Goal: Task Accomplishment & Management: Manage account settings

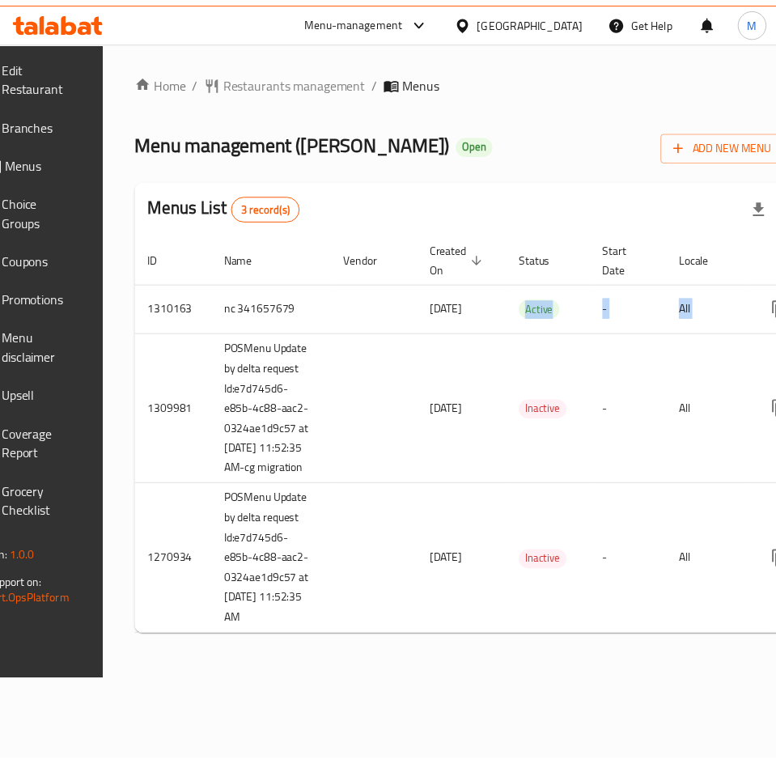
scroll to position [0, 212]
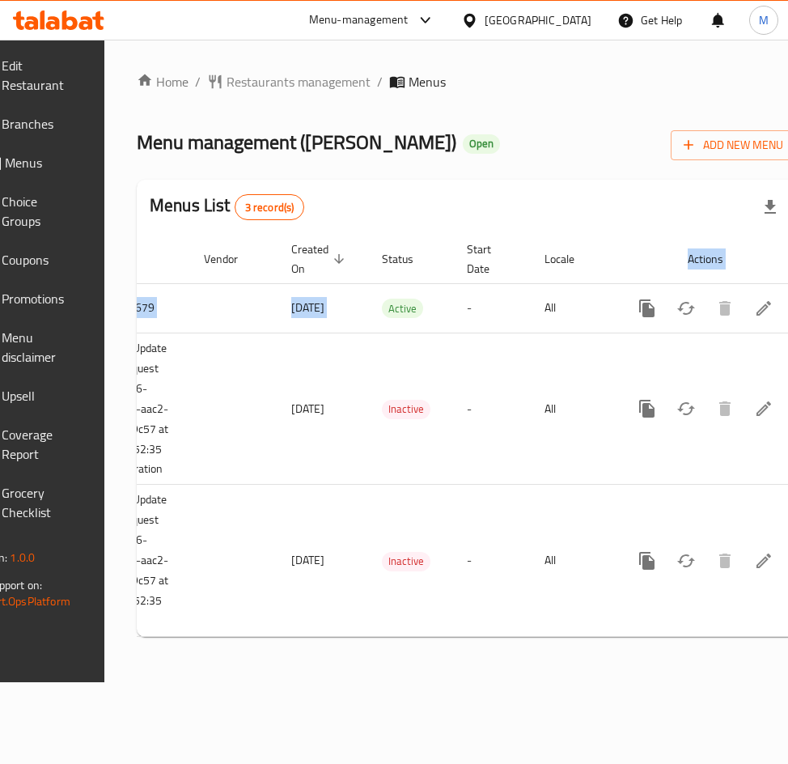
drag, startPoint x: 756, startPoint y: 317, endPoint x: 810, endPoint y: 320, distance: 53.5
click at [788, 320] on html "​ Menu-management Egypt Get Help M Edit Restaurant Branches Menus Choice Groups…" at bounding box center [394, 382] width 788 height 764
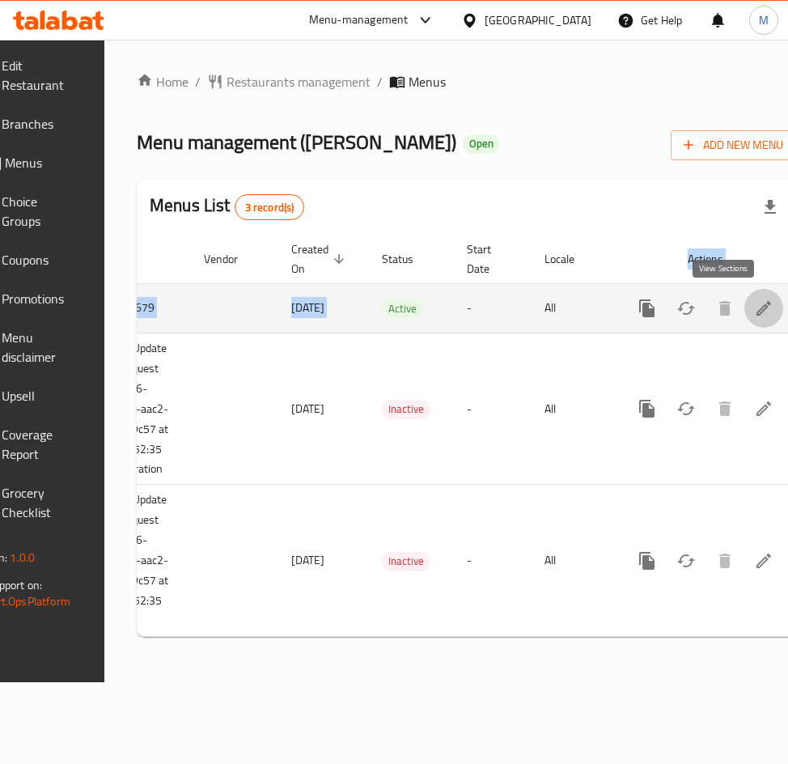
click at [754, 311] on icon "enhanced table" at bounding box center [763, 308] width 19 height 19
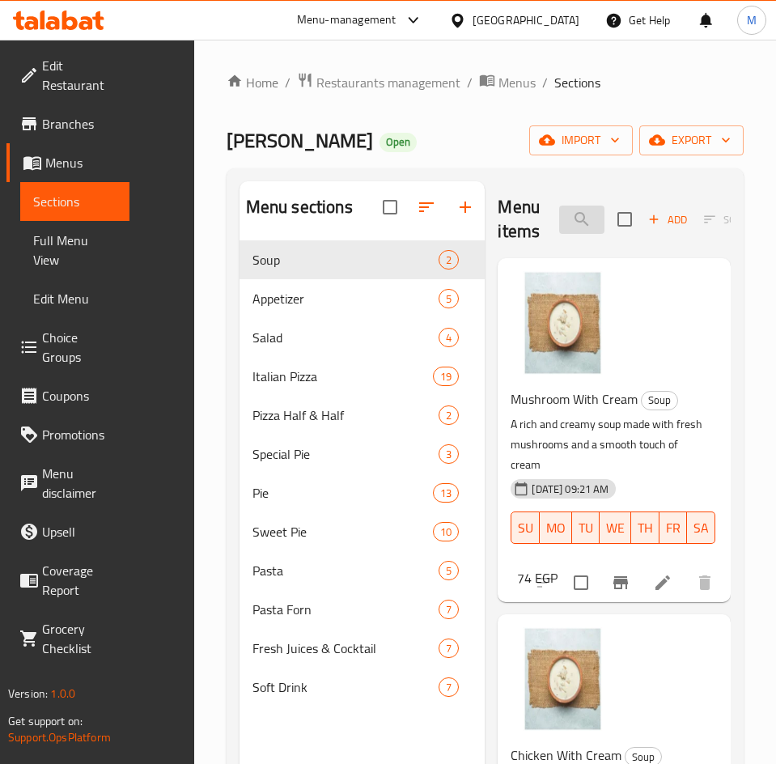
click at [559, 233] on input "search" at bounding box center [581, 220] width 45 height 28
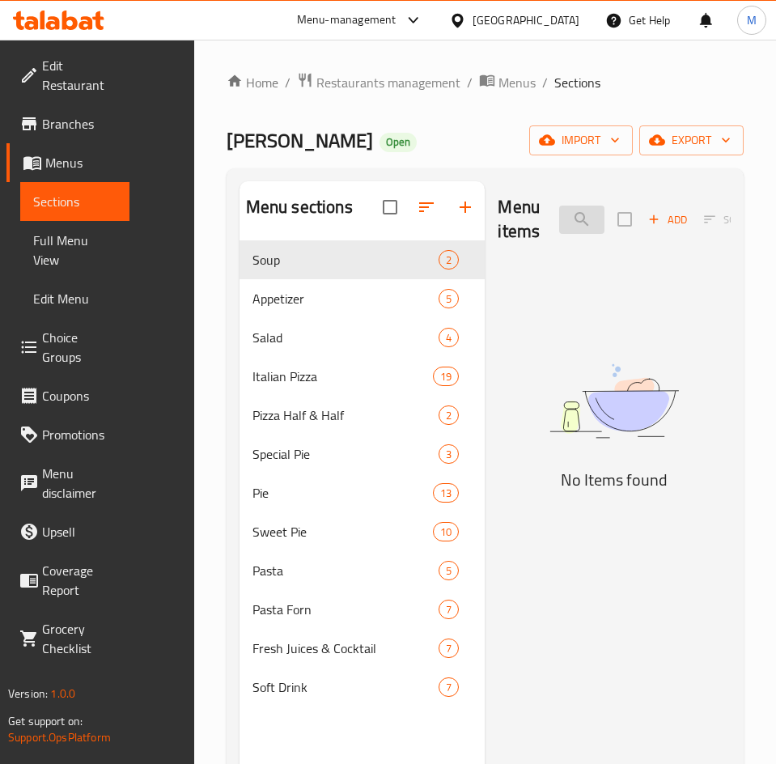
drag, startPoint x: 570, startPoint y: 198, endPoint x: 569, endPoint y: 215, distance: 17.0
click at [569, 202] on div "Menu items Pizza Half & Add Sort Manage items" at bounding box center [614, 219] width 233 height 77
click at [569, 215] on input "Pizza Half &" at bounding box center [581, 220] width 45 height 28
click at [559, 219] on input "Pizza Half &" at bounding box center [581, 220] width 45 height 28
drag, startPoint x: 540, startPoint y: 212, endPoint x: 556, endPoint y: 213, distance: 16.2
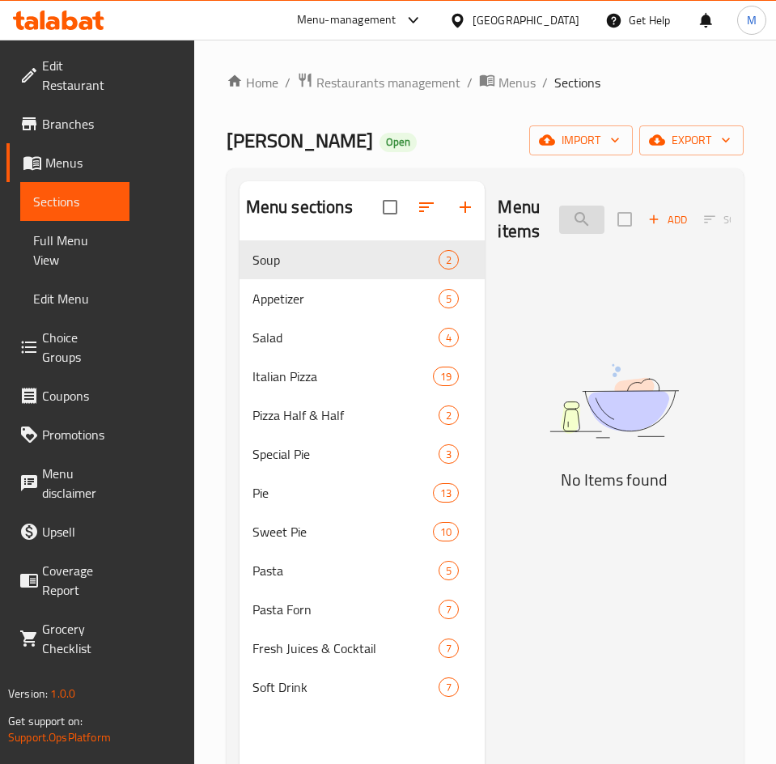
click at [559, 213] on input "Pizza Half &" at bounding box center [581, 220] width 45 height 28
type input "Pizza Half & Half Xl"
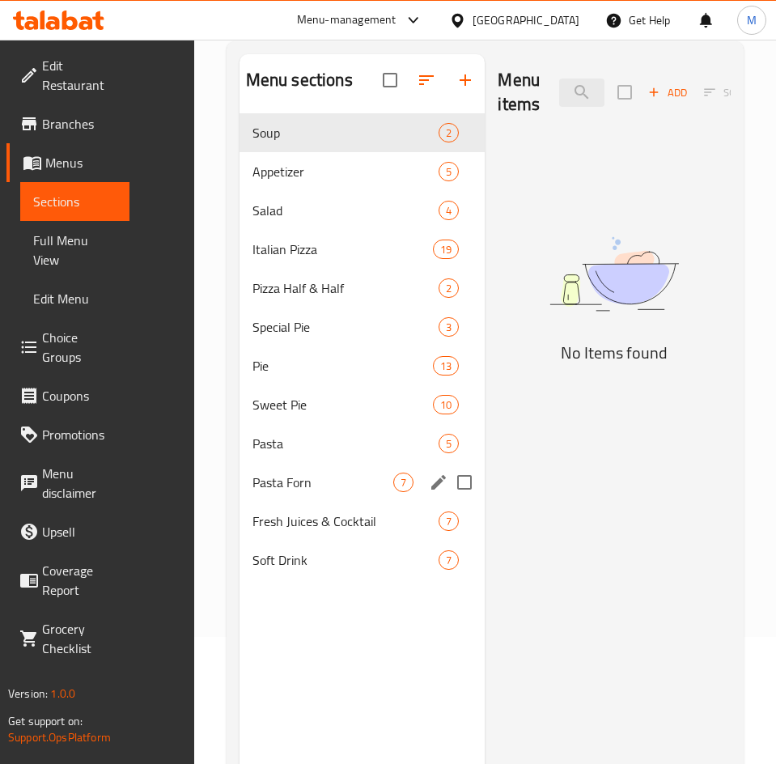
scroll to position [227, 0]
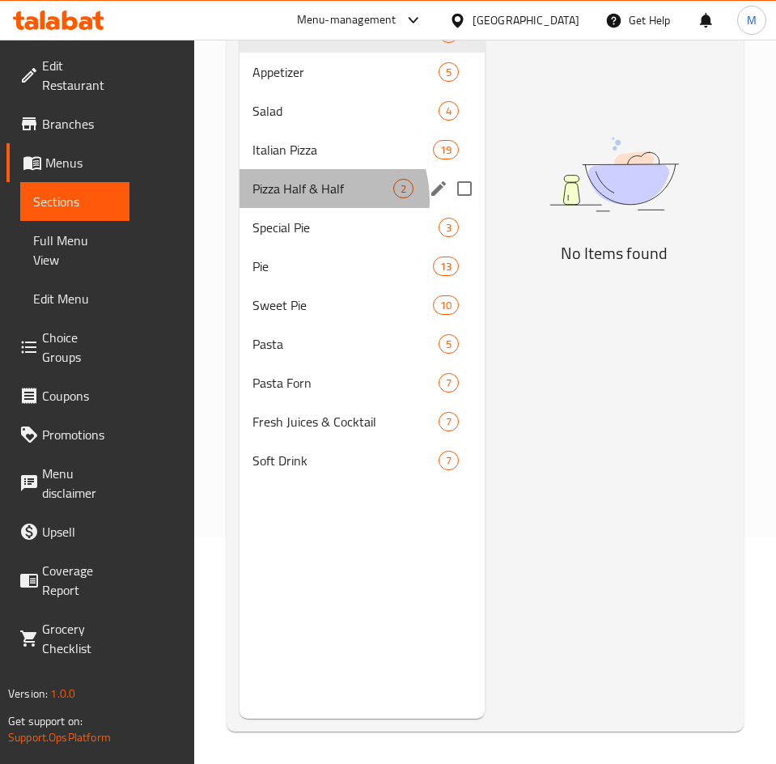
click at [240, 208] on div "Pizza Half & Half 2" at bounding box center [363, 188] width 246 height 39
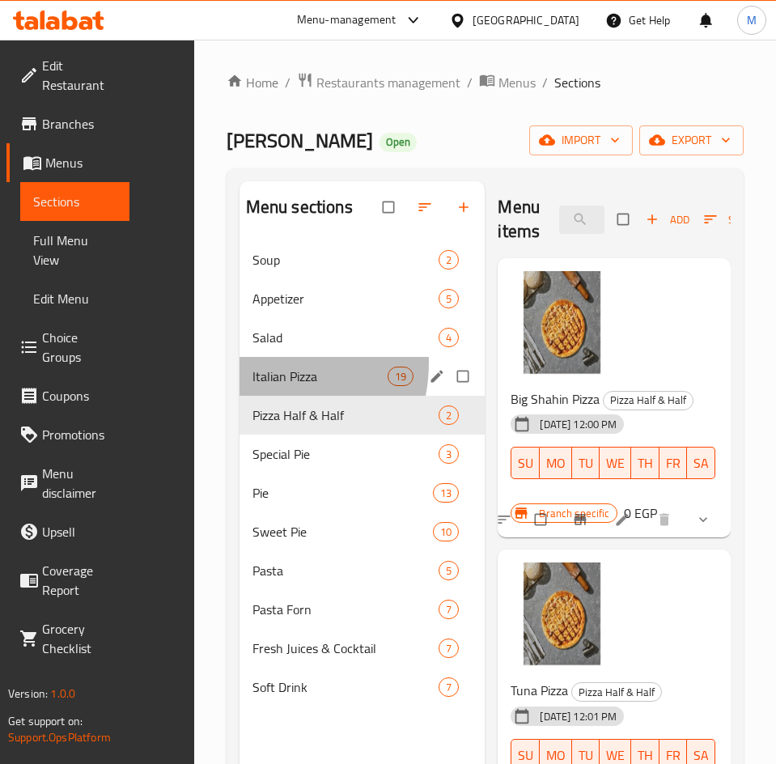
click at [240, 387] on div "Italian Pizza 19" at bounding box center [363, 376] width 246 height 39
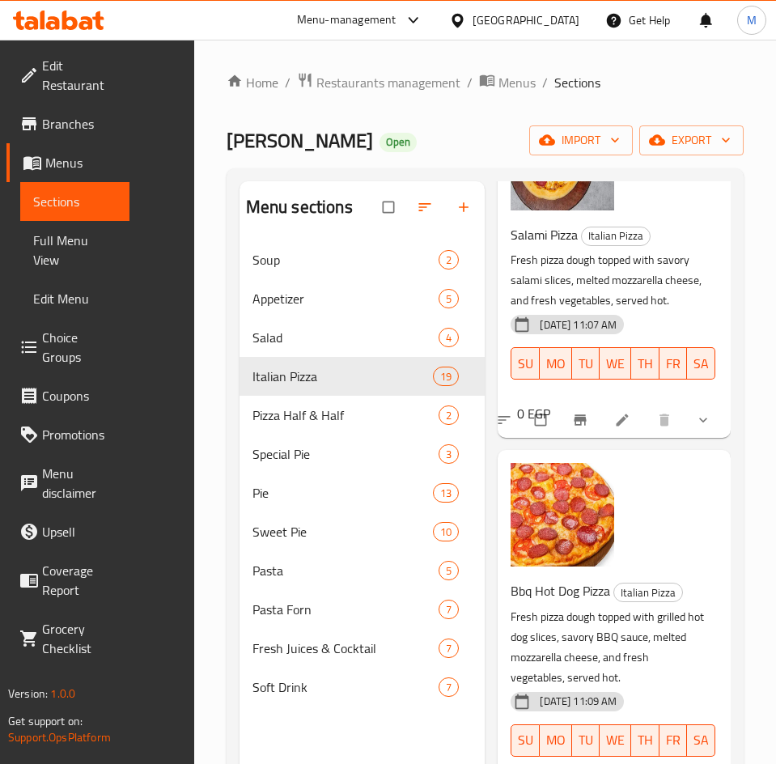
scroll to position [5555, 0]
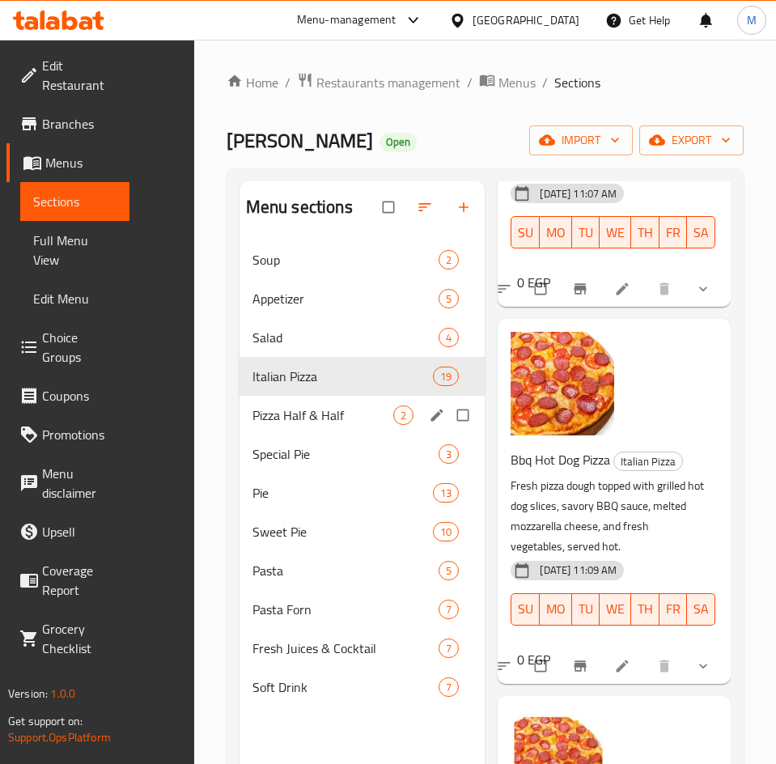
click at [240, 435] on div "Pizza Half & Half 2" at bounding box center [363, 415] width 246 height 39
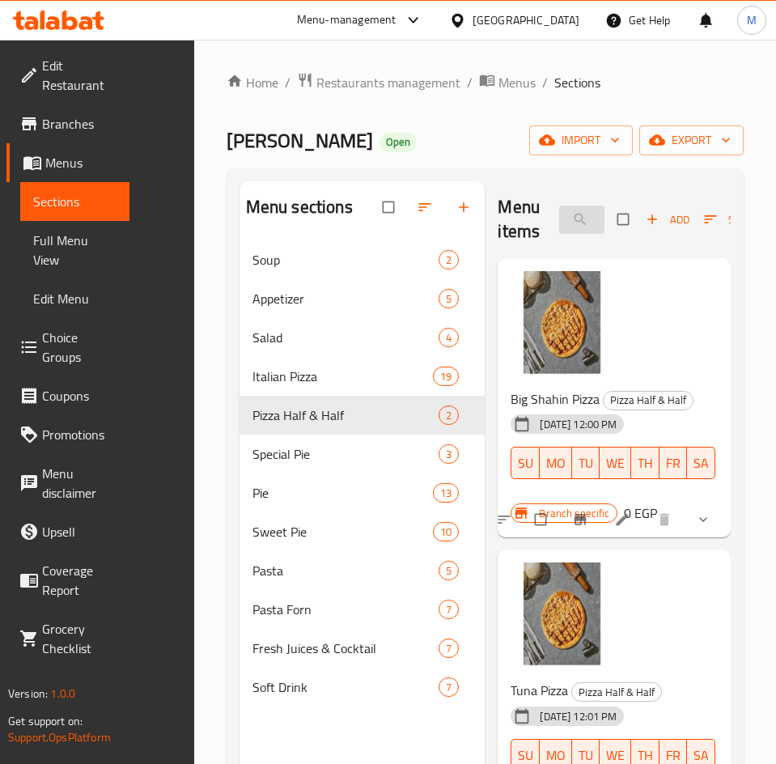
click at [559, 227] on input "search" at bounding box center [581, 220] width 45 height 28
paste input "750507"
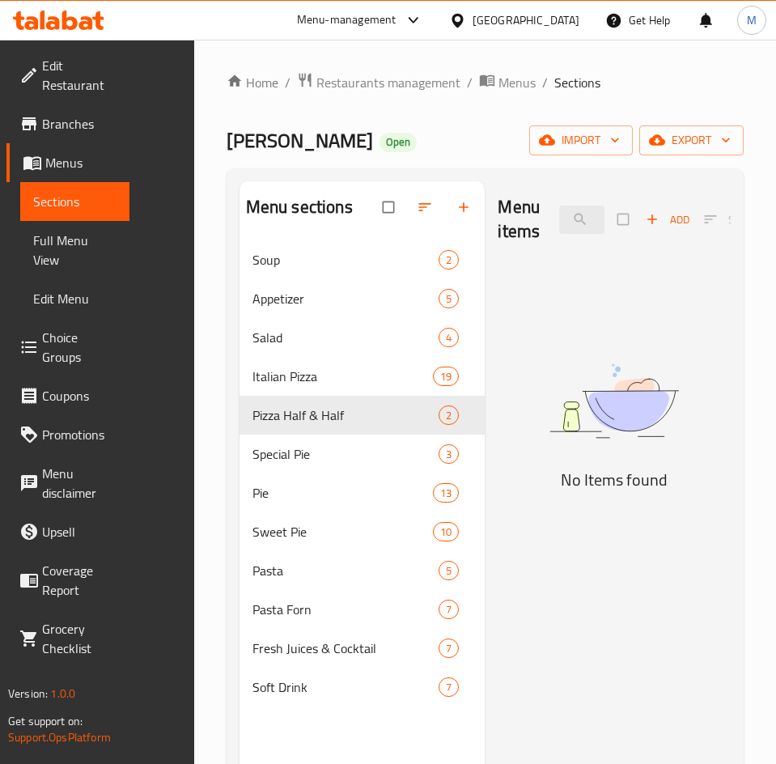
click at [675, 648] on div "Menu items 750507 Add Sort Manage items No Items found" at bounding box center [608, 563] width 246 height 764
click at [194, 443] on div "Home / Restaurants management / Menus / Sections [PERSON_NAME] Open import expo…" at bounding box center [485, 515] width 582 height 951
click at [559, 231] on input "750507" at bounding box center [581, 220] width 45 height 28
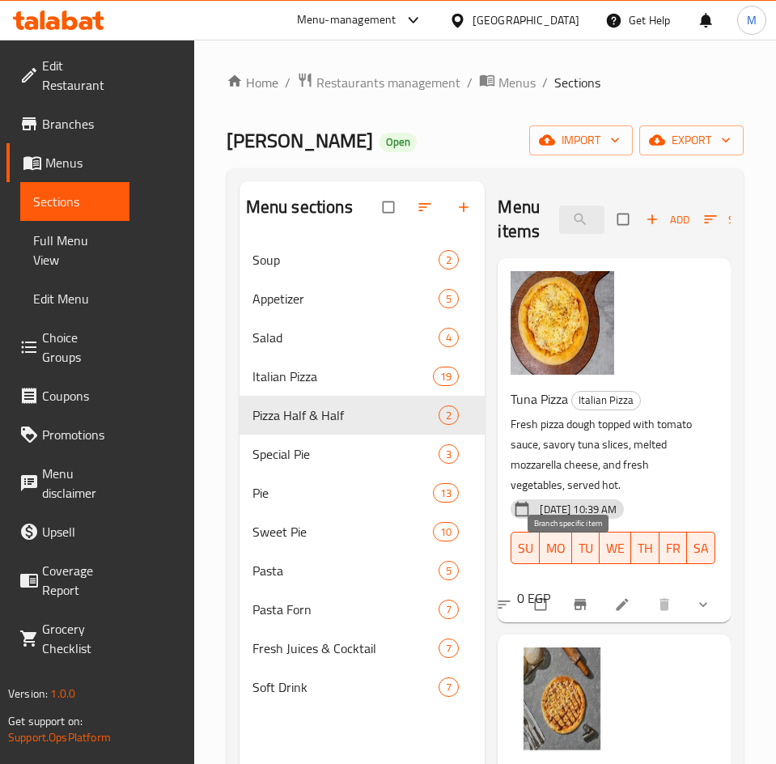
click at [572, 597] on icon "Branch-specific-item" at bounding box center [580, 605] width 16 height 16
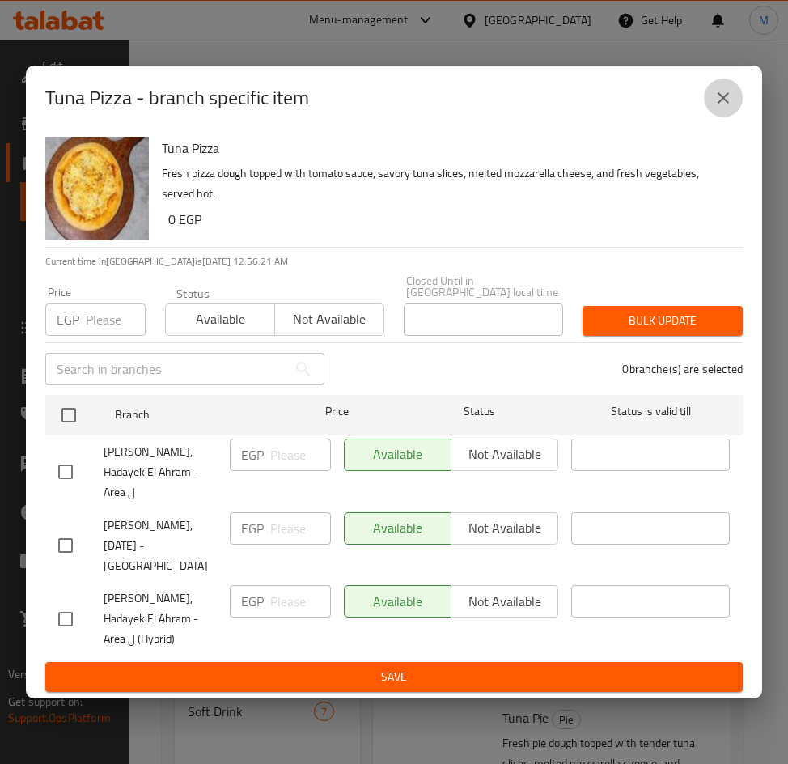
click at [719, 108] on icon "close" at bounding box center [723, 97] width 19 height 19
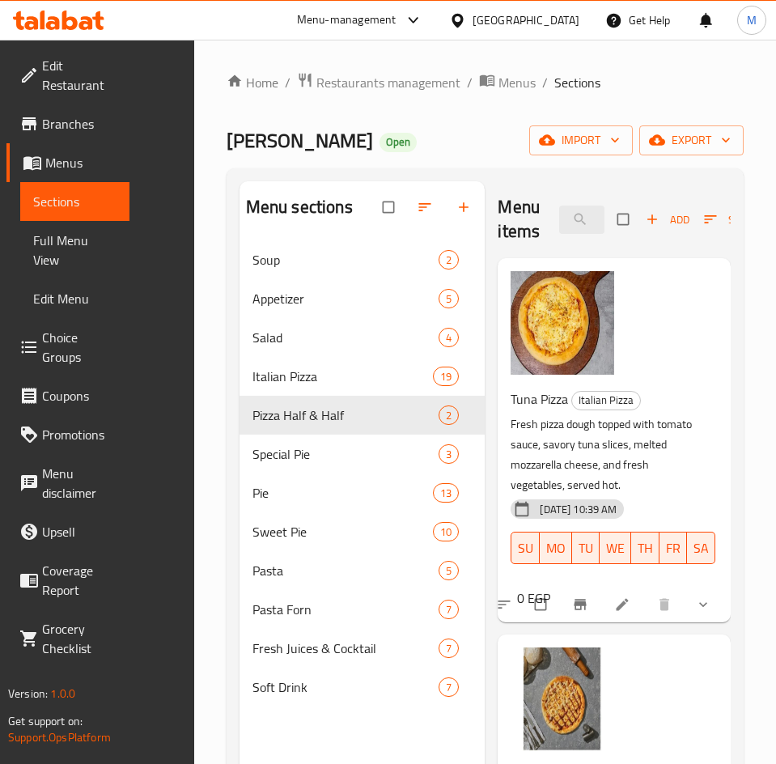
click at [686, 587] on div at bounding box center [606, 605] width 238 height 36
click at [695, 597] on icon "show more" at bounding box center [703, 605] width 16 height 16
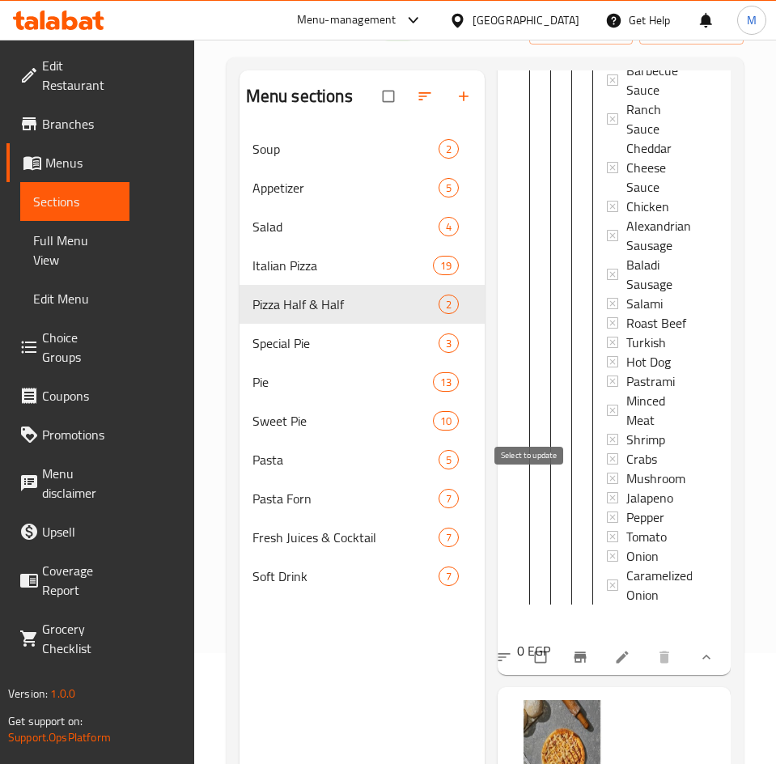
scroll to position [227, 0]
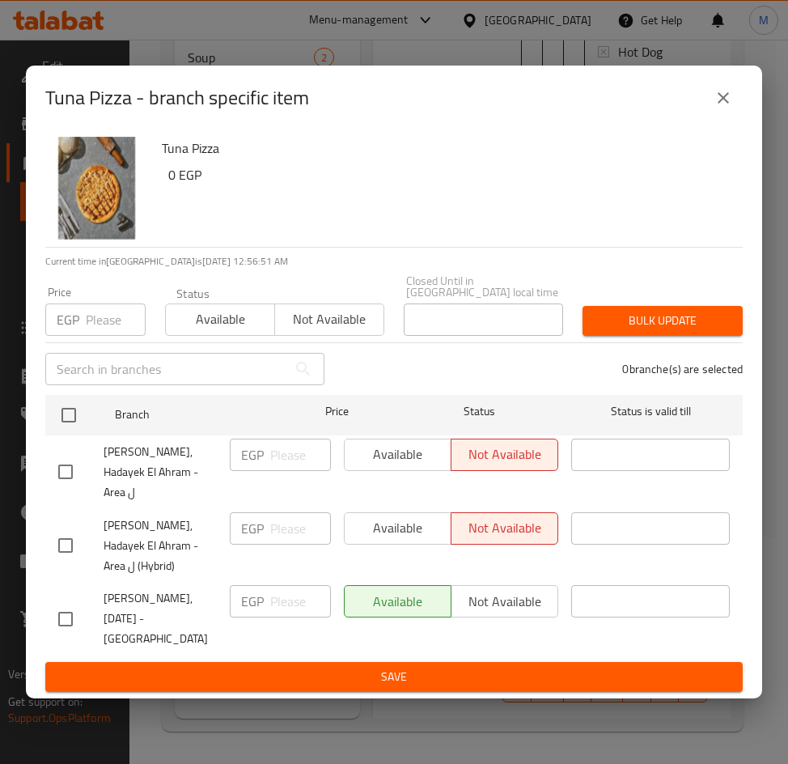
click at [722, 108] on icon "close" at bounding box center [723, 97] width 19 height 19
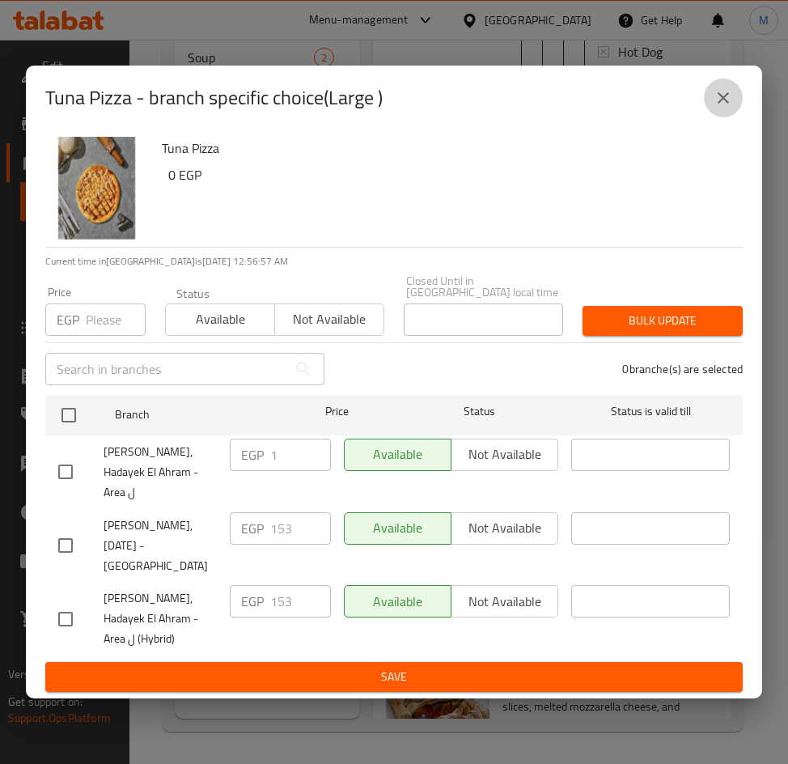
click at [732, 108] on icon "close" at bounding box center [723, 97] width 19 height 19
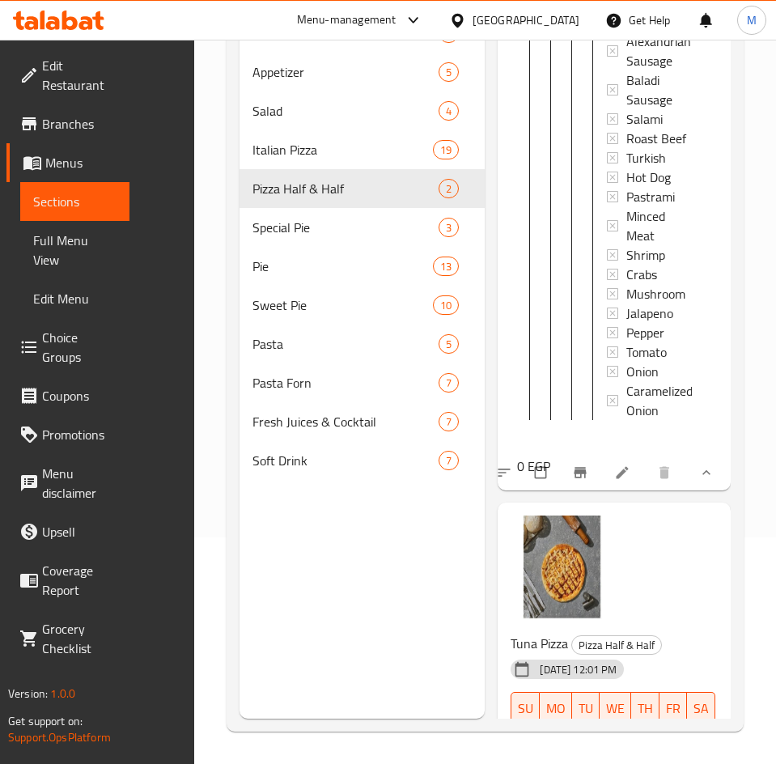
scroll to position [1513, 0]
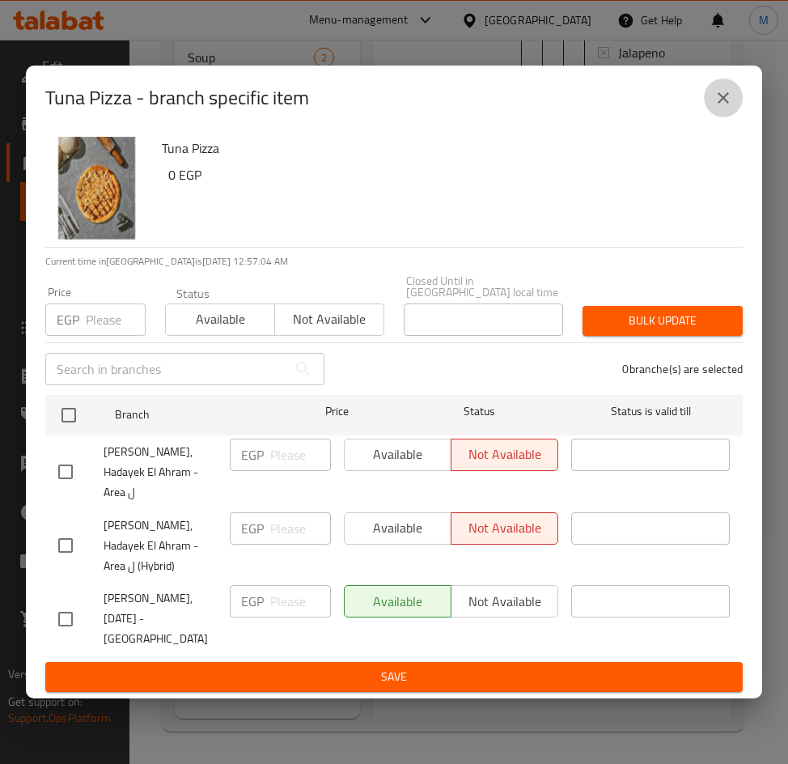
click at [728, 106] on icon "close" at bounding box center [723, 97] width 19 height 19
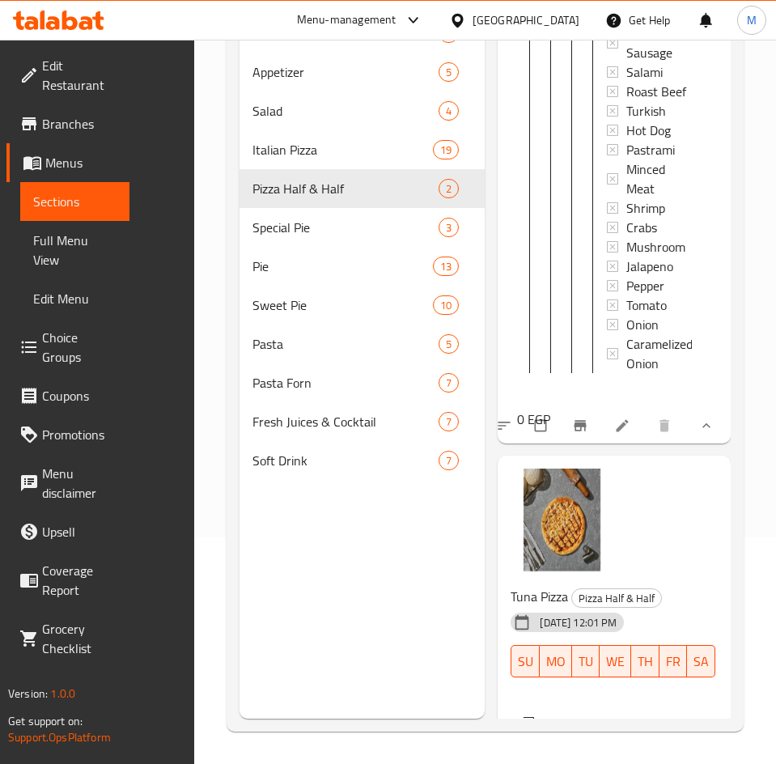
click at [584, 752] on span "Large" at bounding box center [599, 761] width 31 height 19
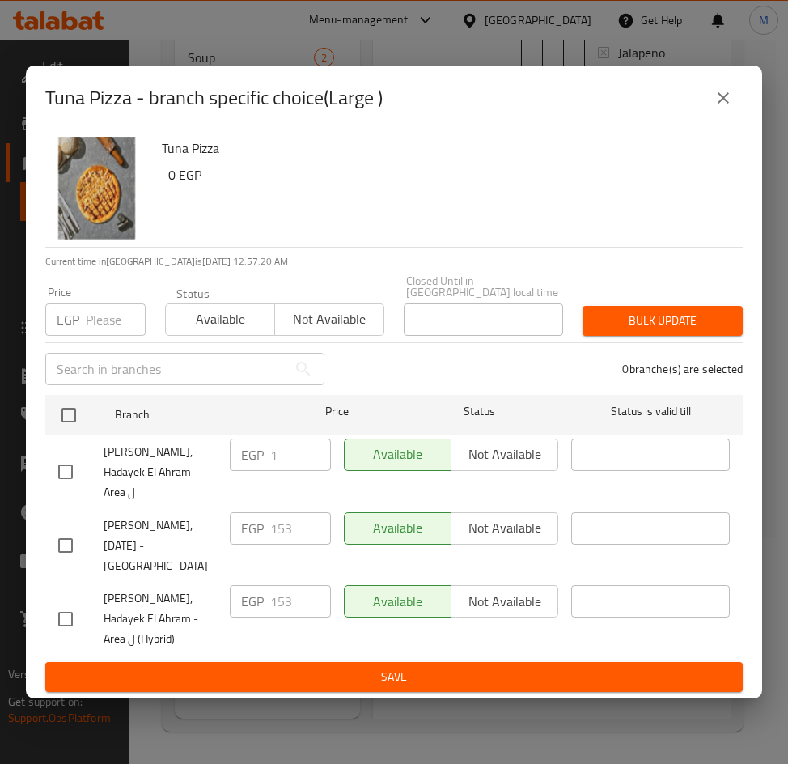
click at [495, 457] on div "Available Not available" at bounding box center [451, 455] width 215 height 32
click at [499, 469] on div "Available Not available" at bounding box center [451, 455] width 215 height 32
click at [733, 108] on icon "close" at bounding box center [723, 97] width 19 height 19
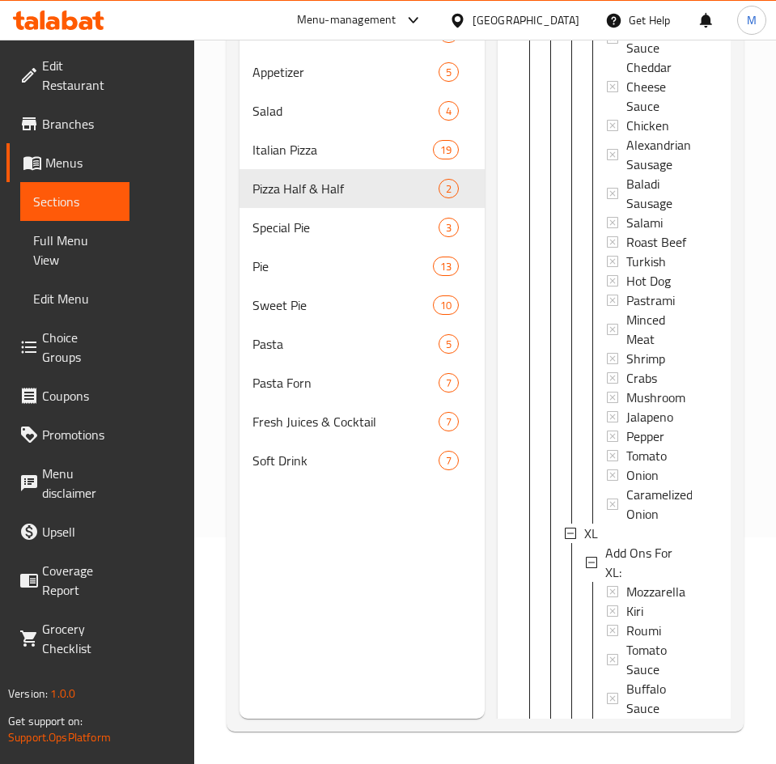
scroll to position [946, 0]
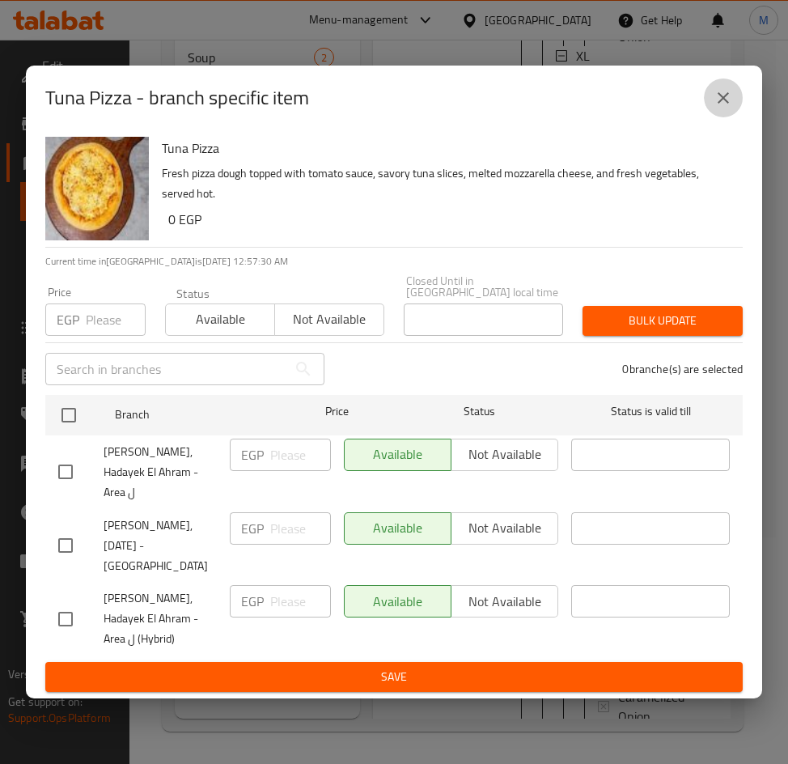
click at [725, 108] on icon "close" at bounding box center [723, 97] width 19 height 19
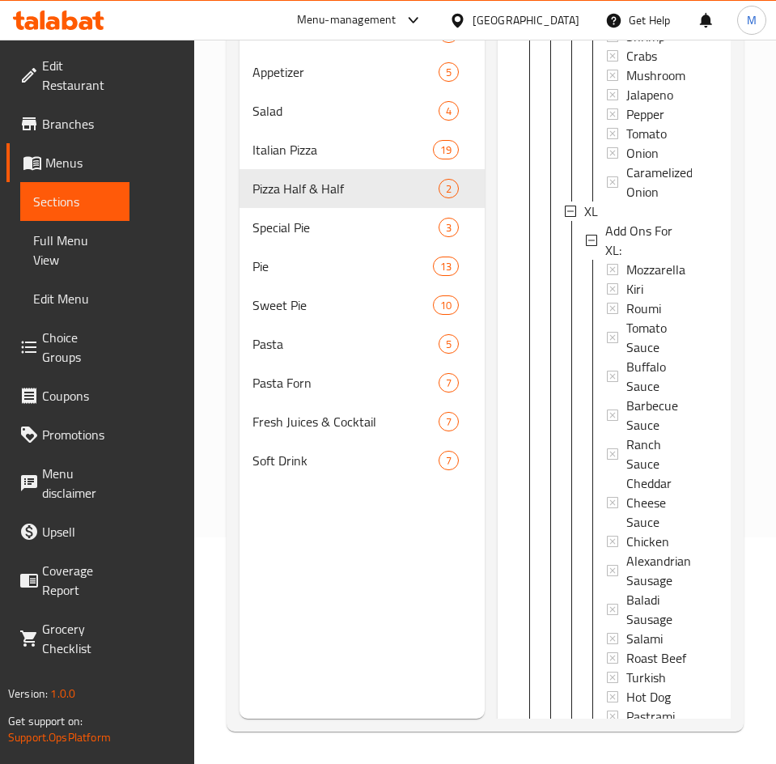
drag, startPoint x: 698, startPoint y: 536, endPoint x: 691, endPoint y: 532, distance: 8.3
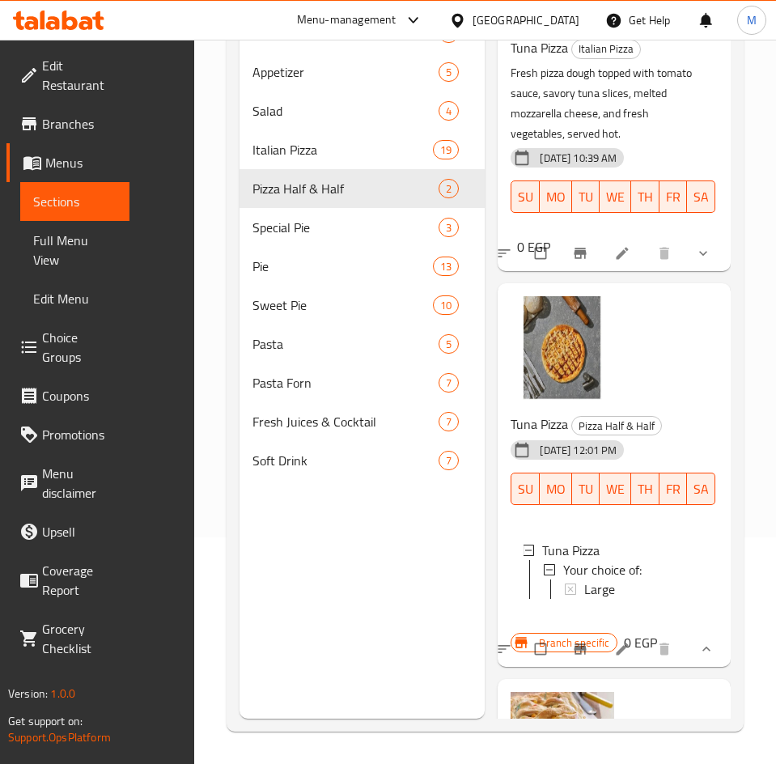
scroll to position [0, 0]
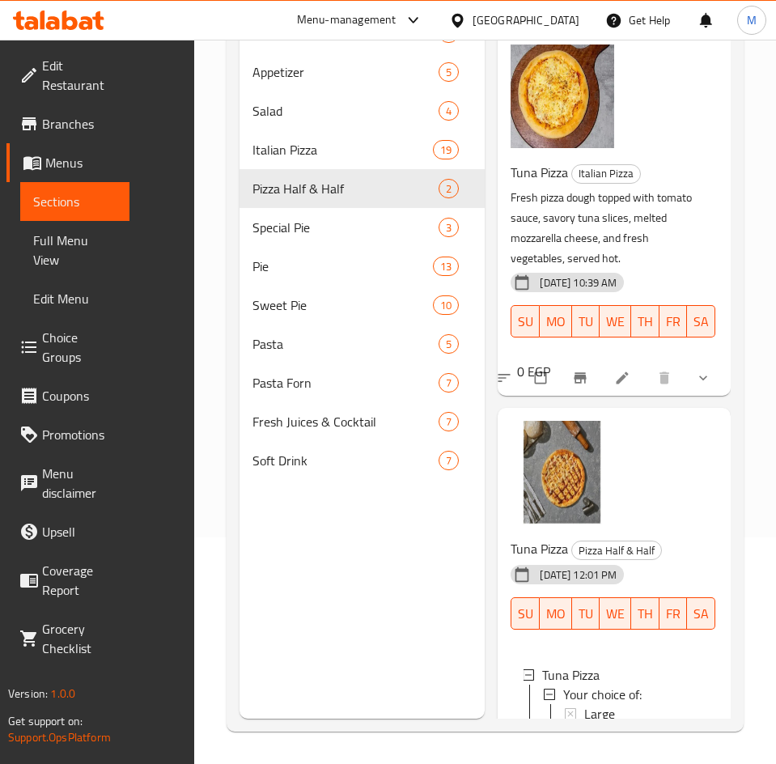
click at [686, 360] on button "show more" at bounding box center [705, 378] width 39 height 36
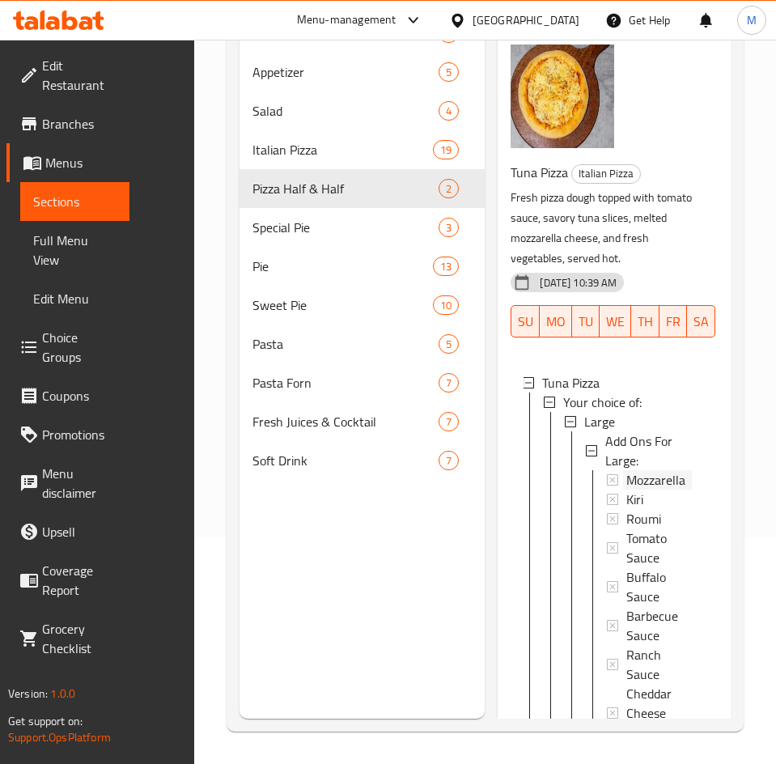
click at [627, 470] on span "Mozzarella" at bounding box center [656, 479] width 59 height 19
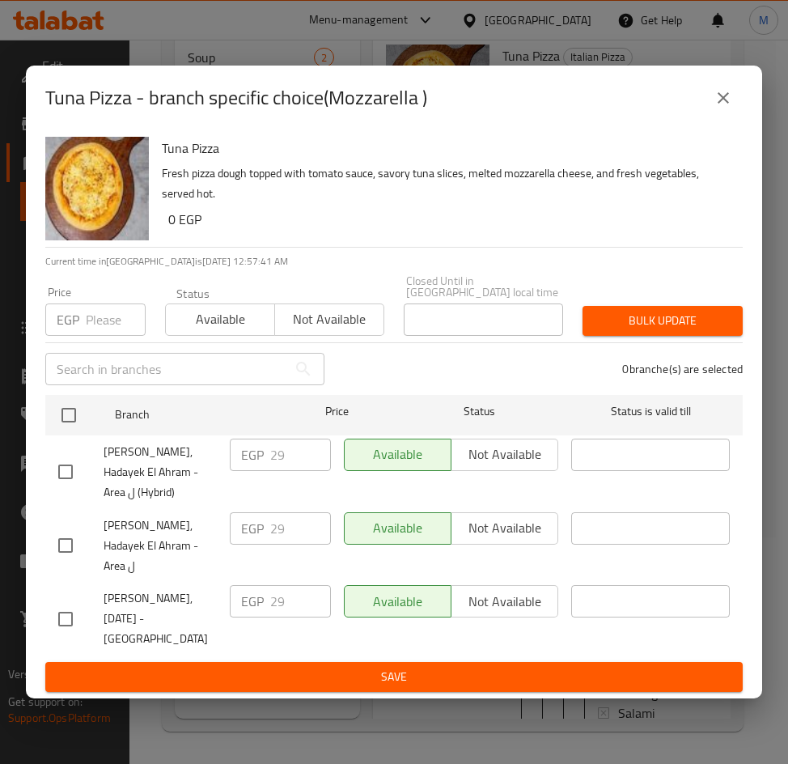
click at [730, 108] on icon "close" at bounding box center [723, 97] width 19 height 19
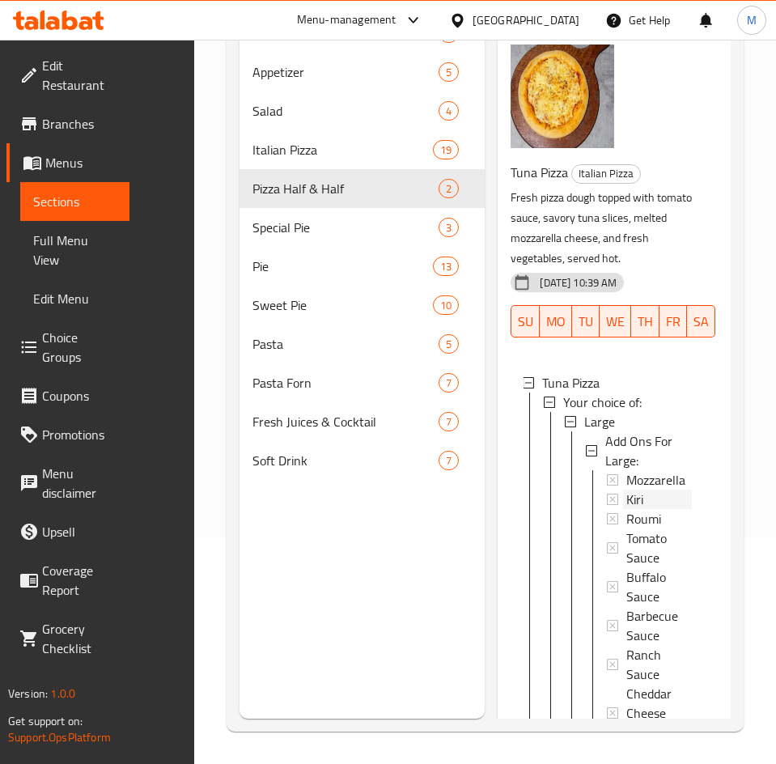
click at [627, 490] on div "Kiri" at bounding box center [660, 499] width 66 height 19
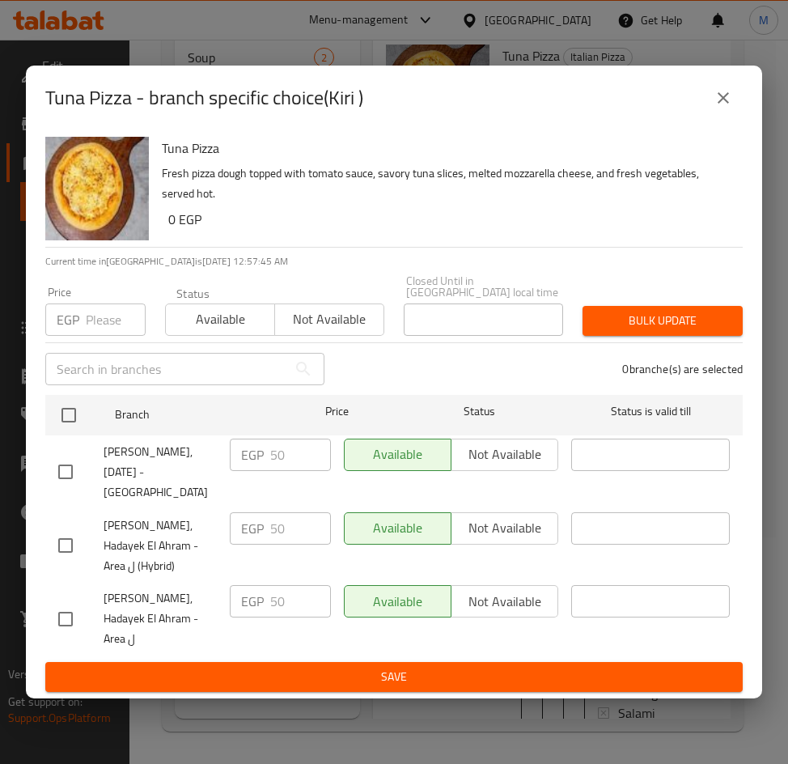
click at [717, 117] on button "close" at bounding box center [723, 98] width 39 height 39
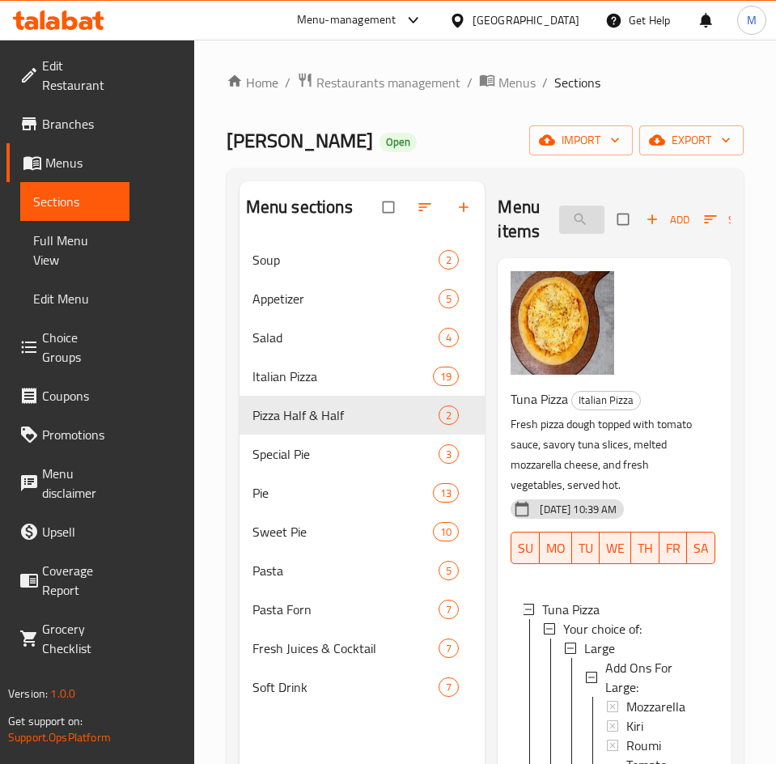
click at [559, 229] on input "Tuna" at bounding box center [581, 220] width 45 height 28
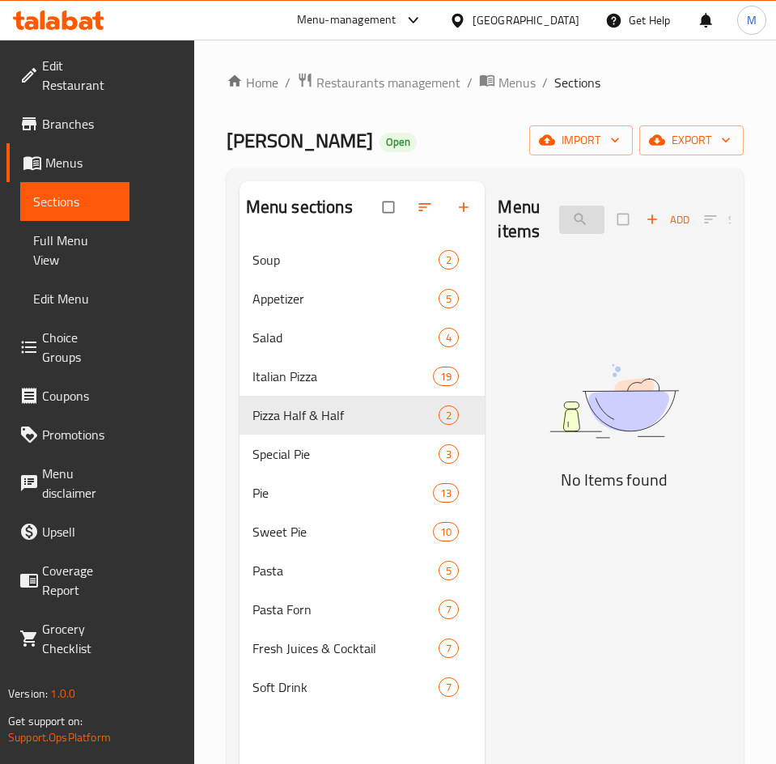
click at [559, 219] on input "Pizza Half &" at bounding box center [581, 220] width 45 height 28
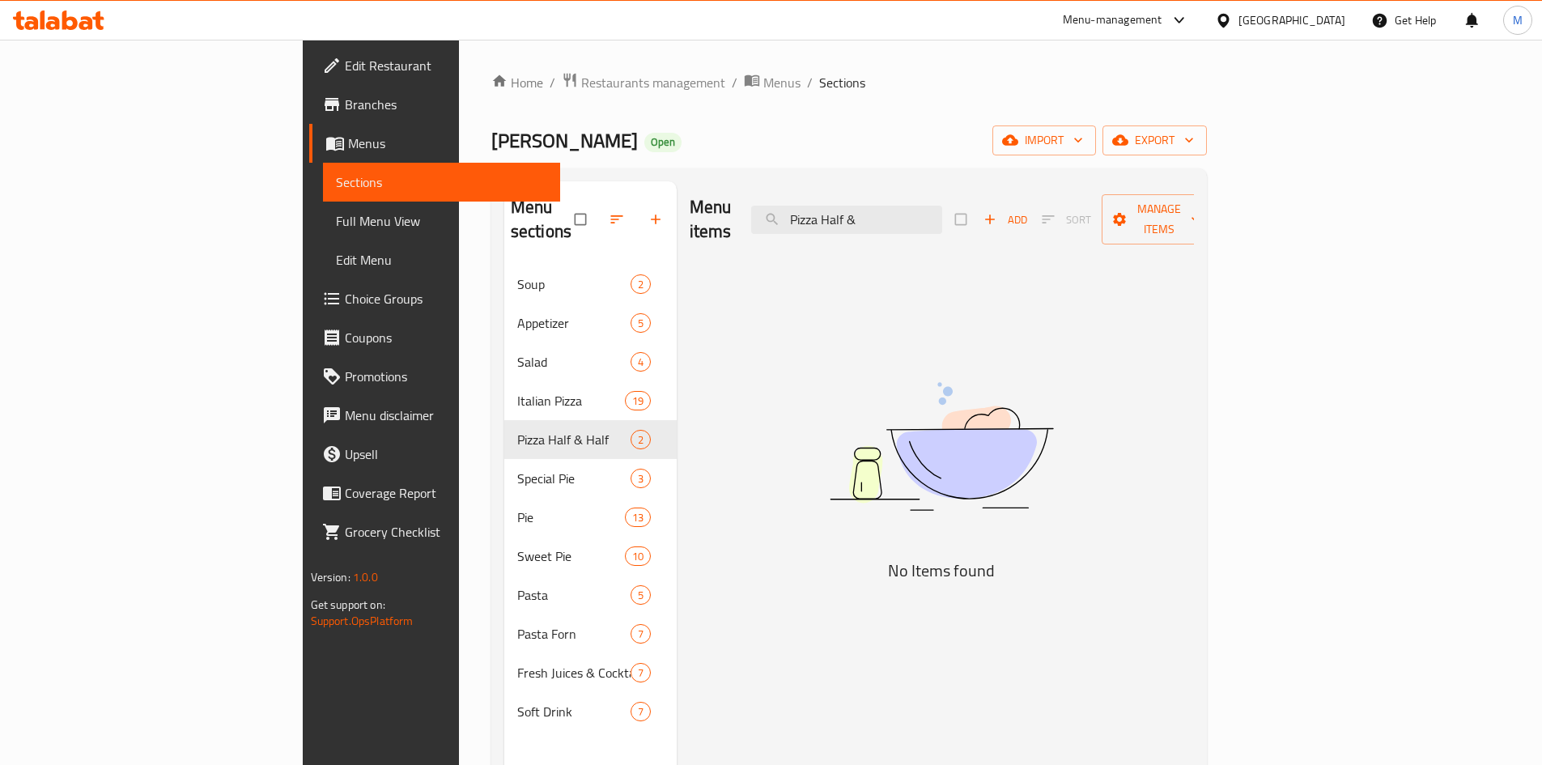
type input "Pizza Half &"
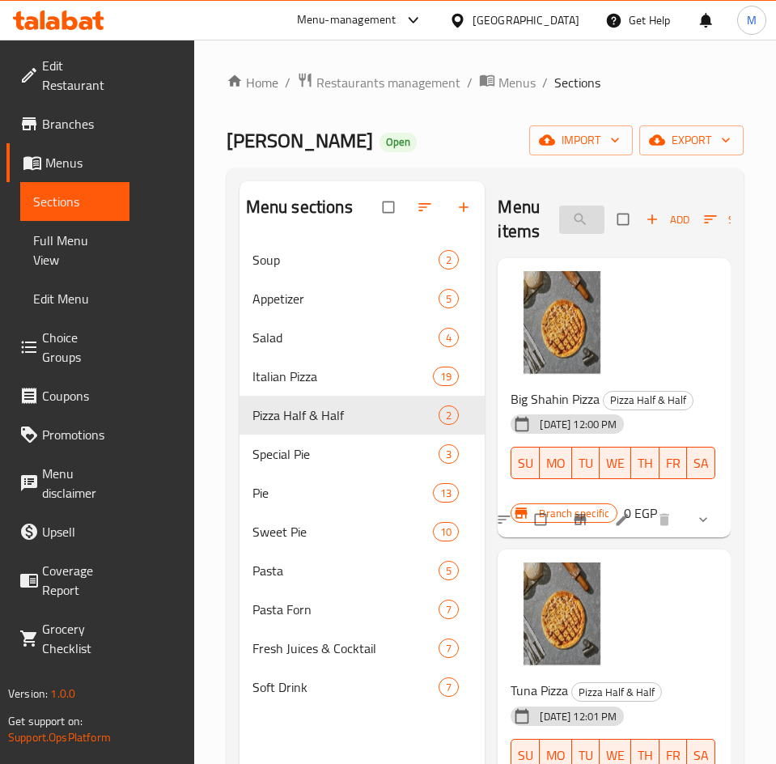
click at [559, 225] on input "search" at bounding box center [581, 220] width 45 height 28
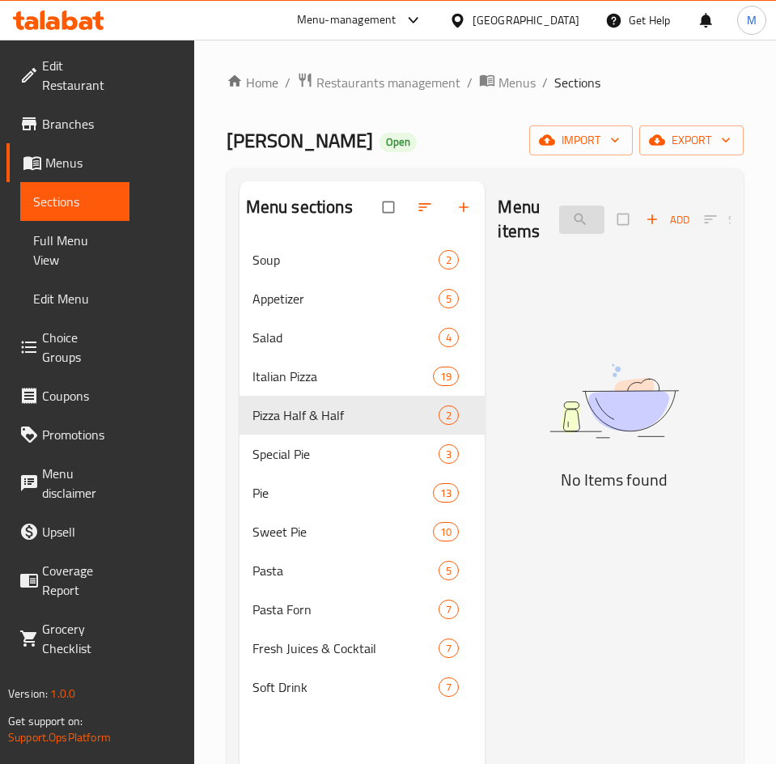
type input "Pizza Half"
click at [559, 228] on input "Pizza Half" at bounding box center [581, 220] width 45 height 28
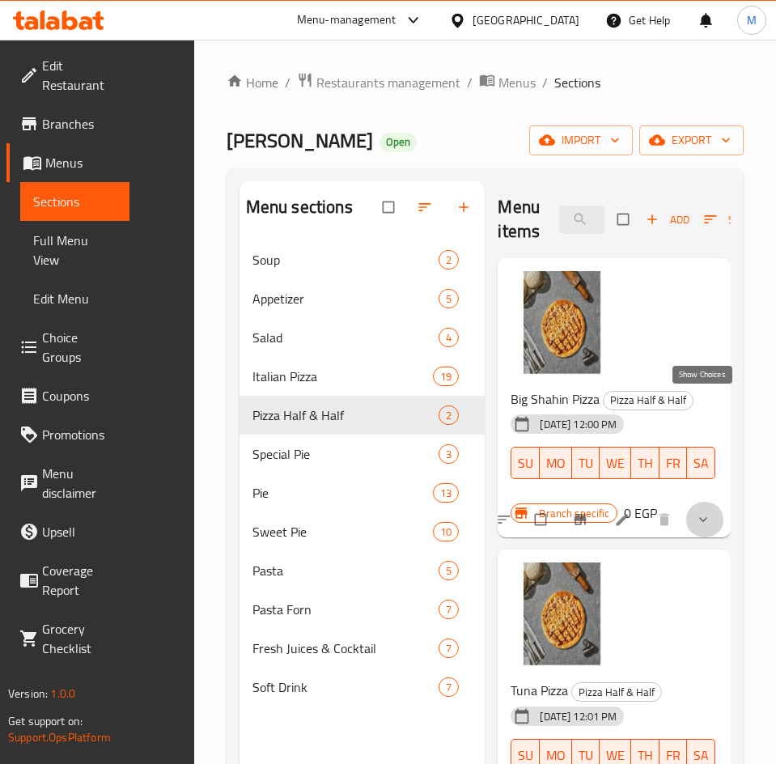
click at [706, 518] on icon "show more" at bounding box center [703, 520] width 8 height 5
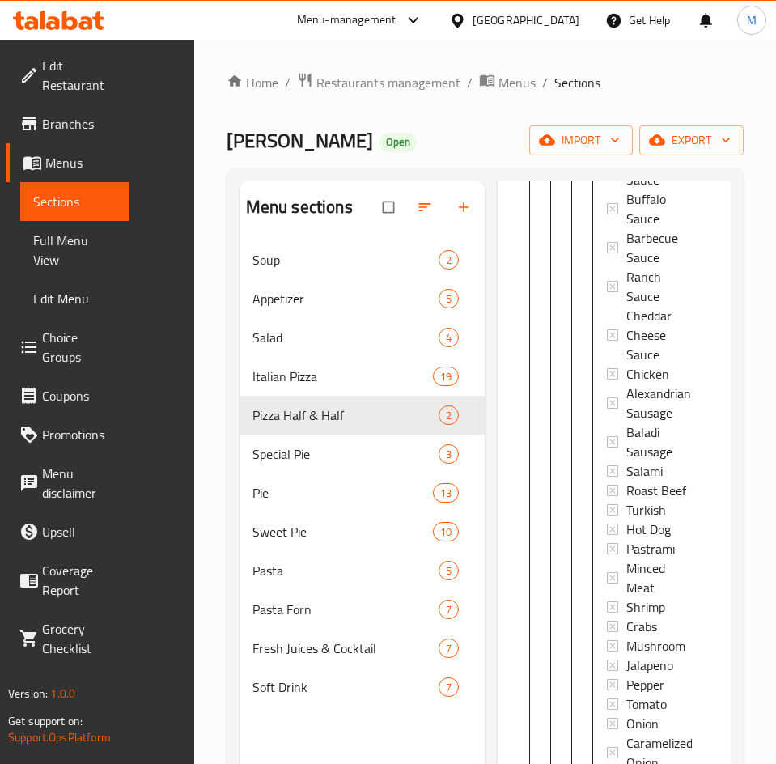
scroll to position [227, 0]
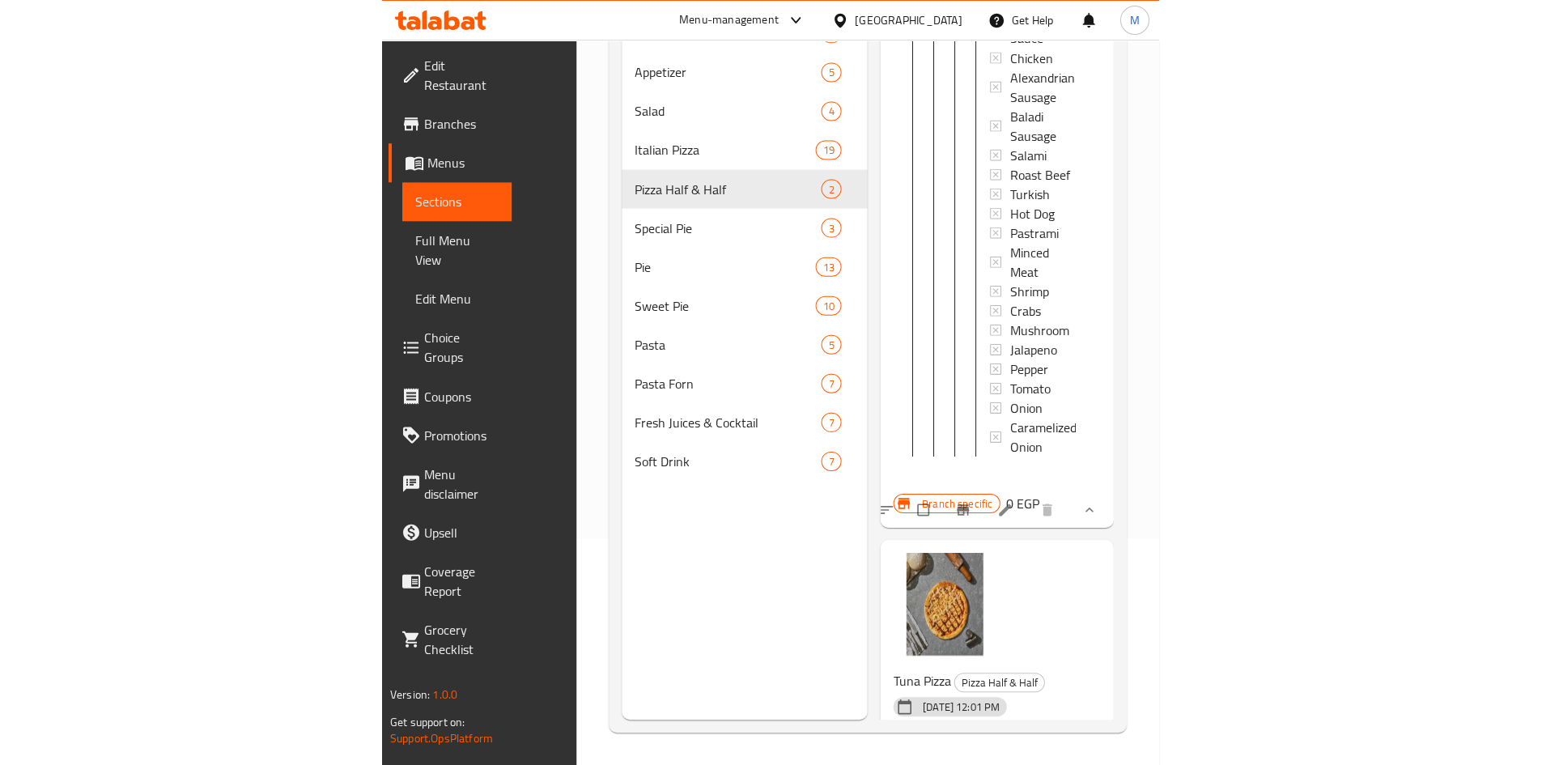
scroll to position [633, 0]
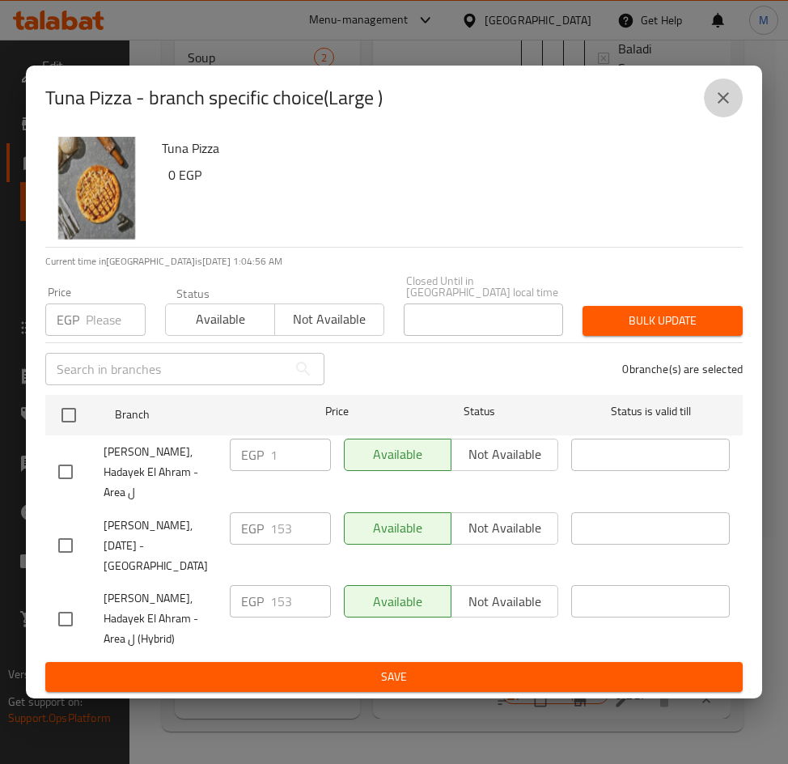
click at [726, 108] on icon "close" at bounding box center [723, 97] width 19 height 19
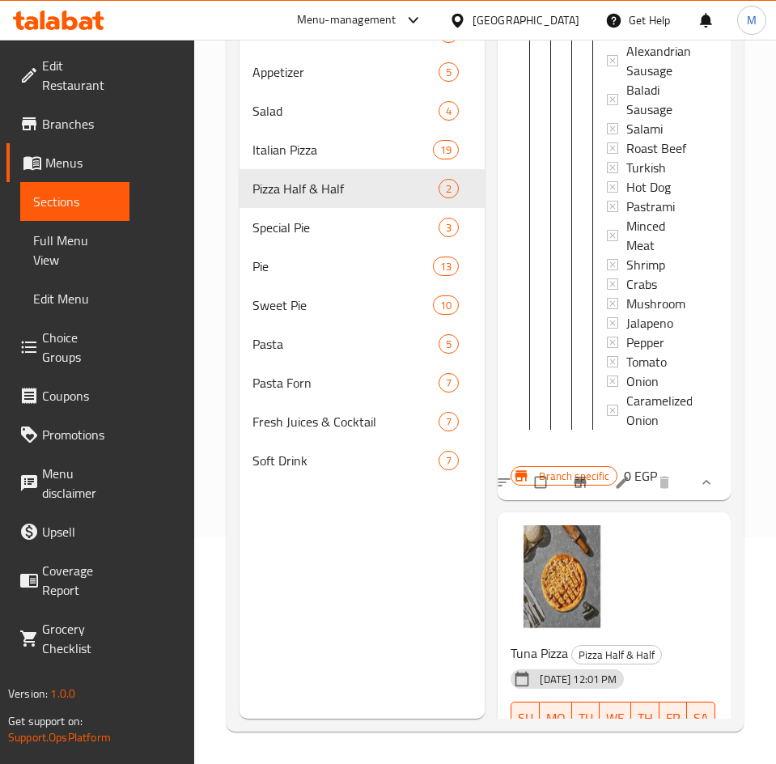
click at [511, 641] on span "Tuna Pizza" at bounding box center [539, 653] width 57 height 24
copy h6 "Tuna Pizza"
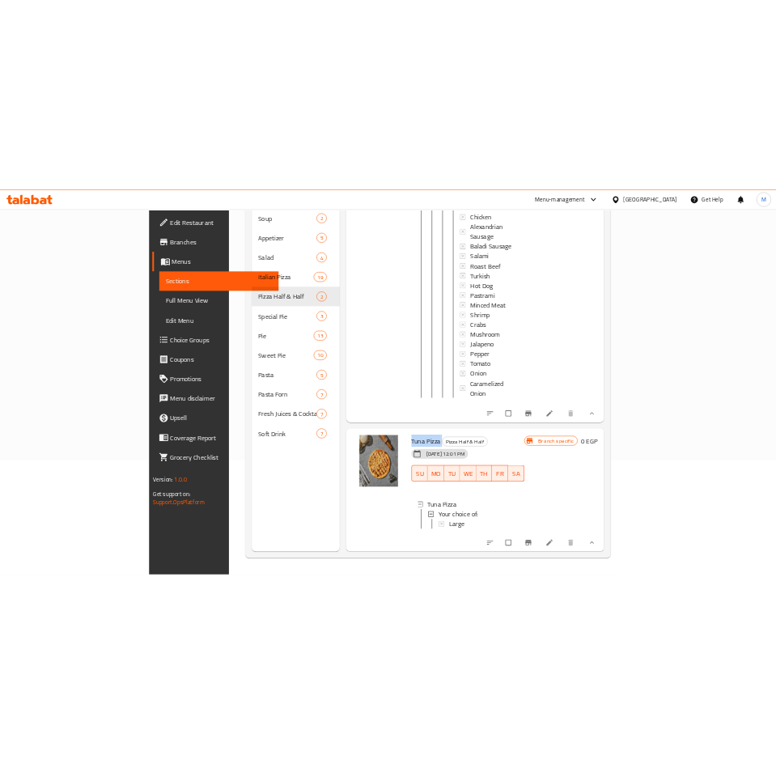
scroll to position [317, 0]
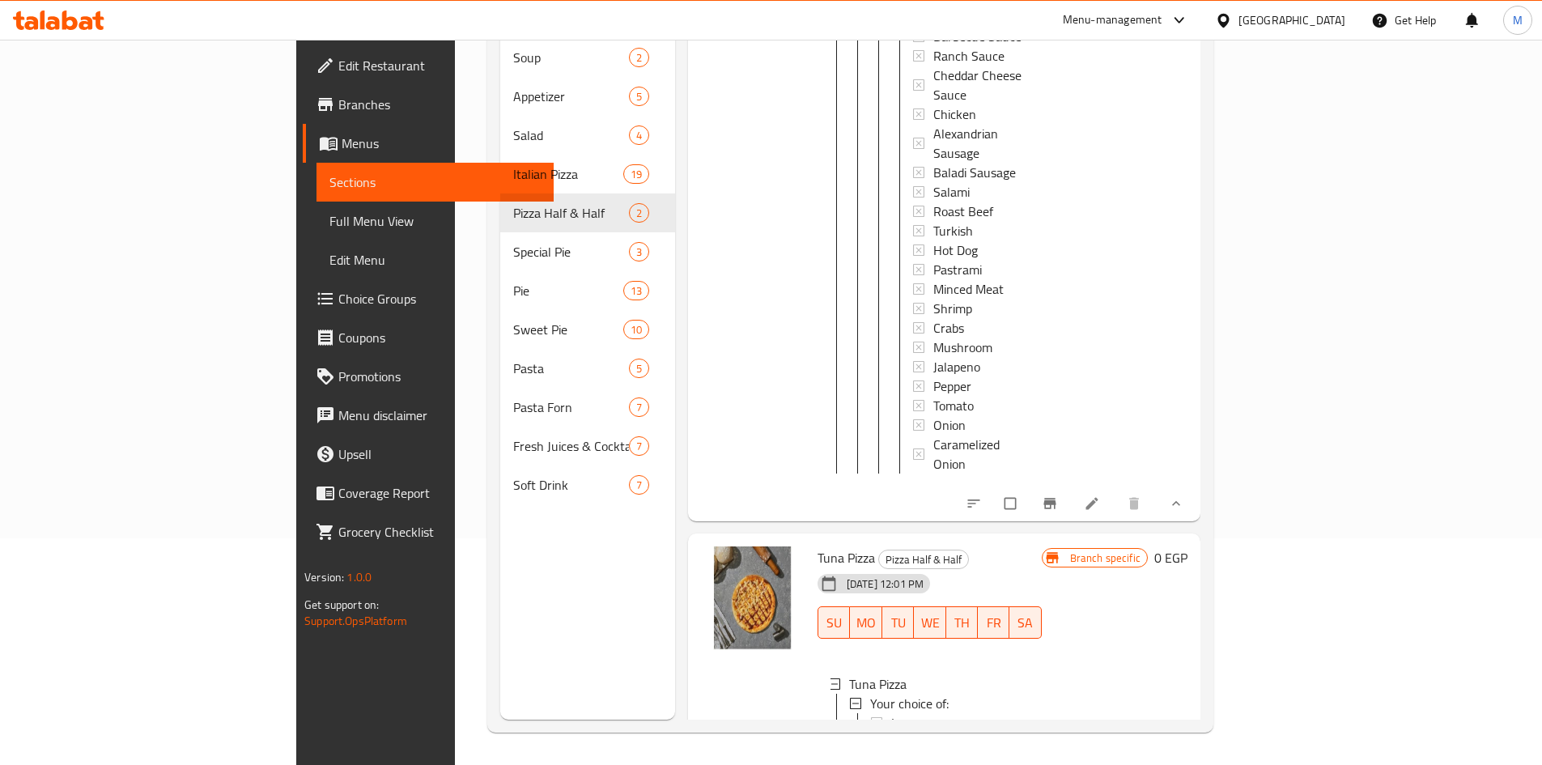
click at [788, 713] on div "Large" at bounding box center [960, 722] width 138 height 19
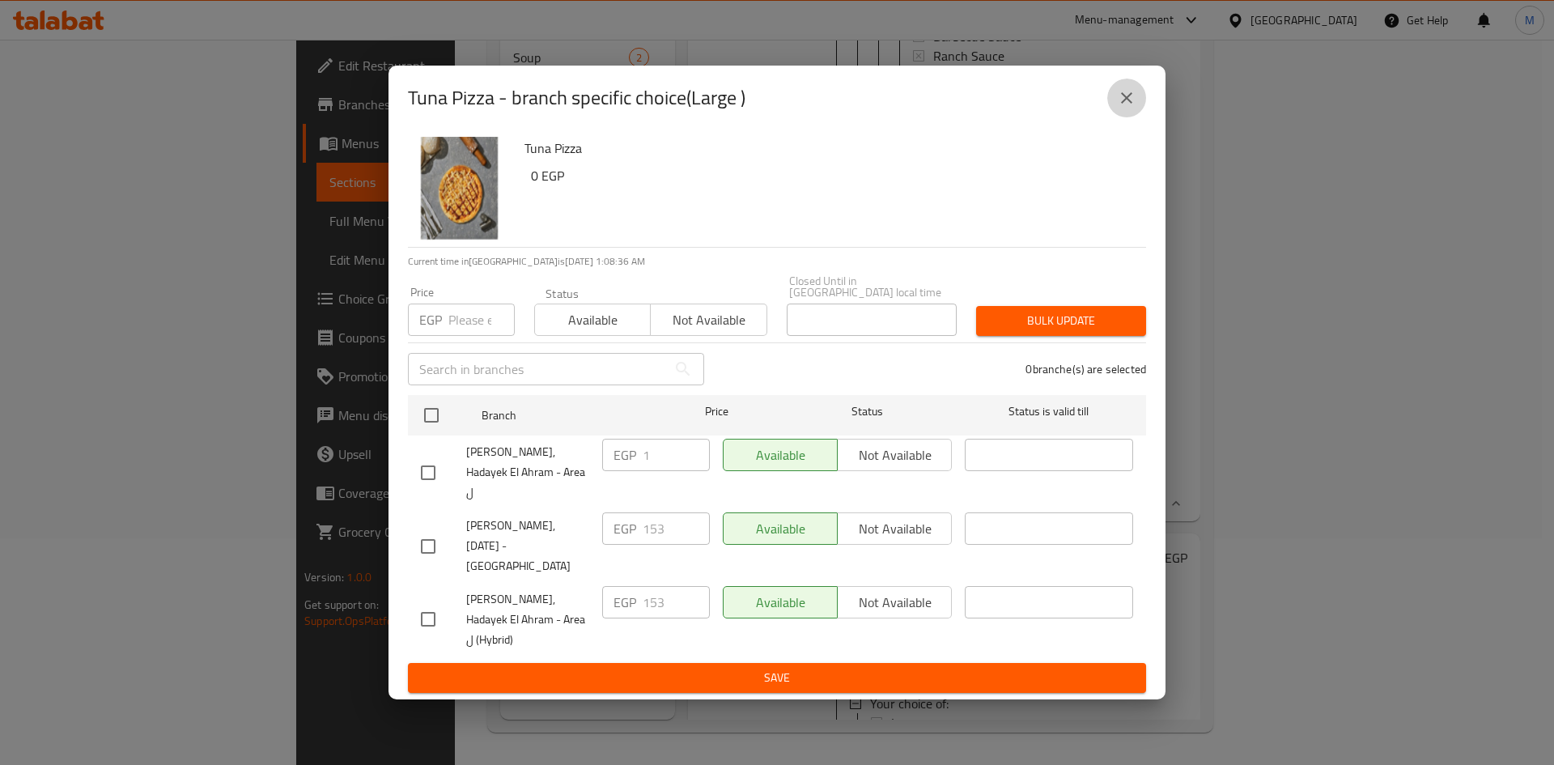
drag, startPoint x: 1131, startPoint y: 125, endPoint x: 1206, endPoint y: 106, distance: 77.8
click at [788, 117] on button "close" at bounding box center [1126, 98] width 39 height 39
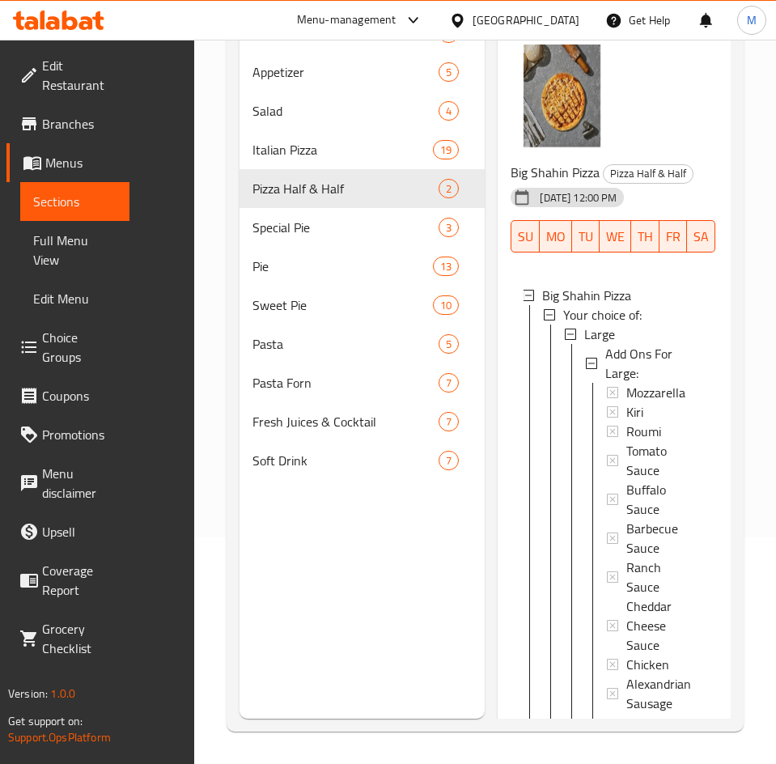
scroll to position [0, 0]
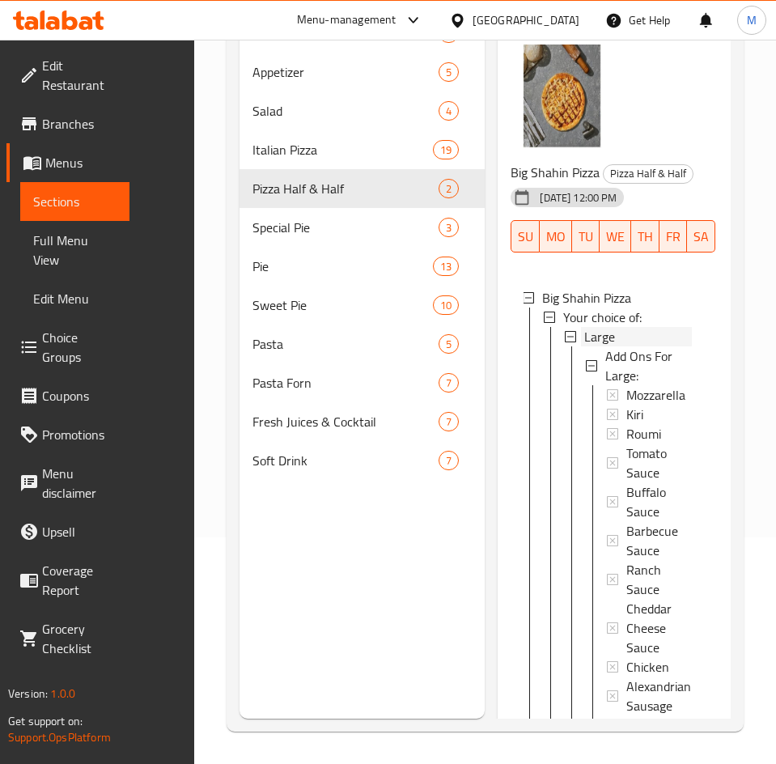
click at [584, 340] on div "Large" at bounding box center [638, 336] width 108 height 19
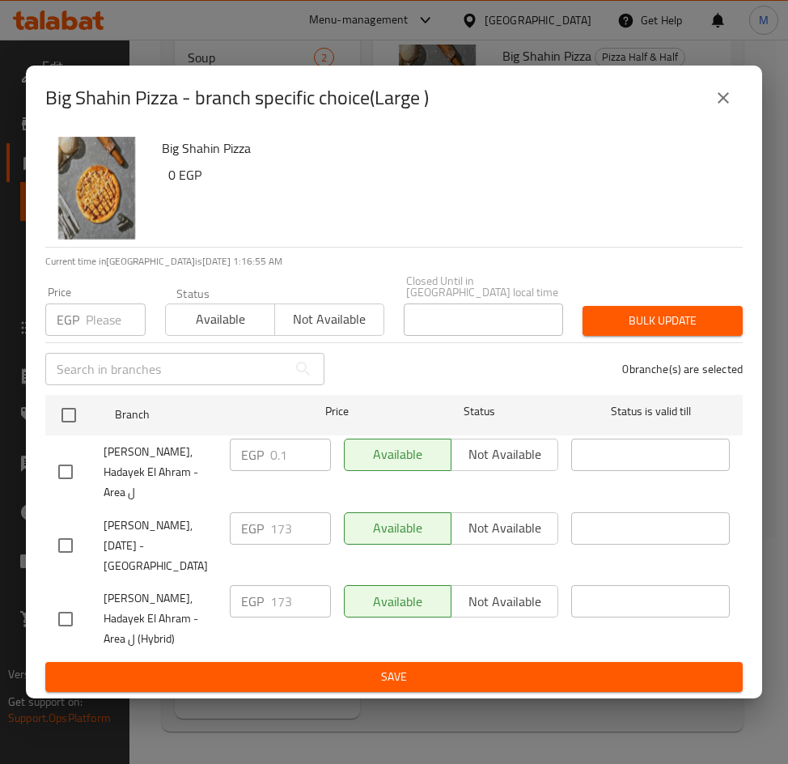
click at [729, 108] on icon "close" at bounding box center [723, 97] width 19 height 19
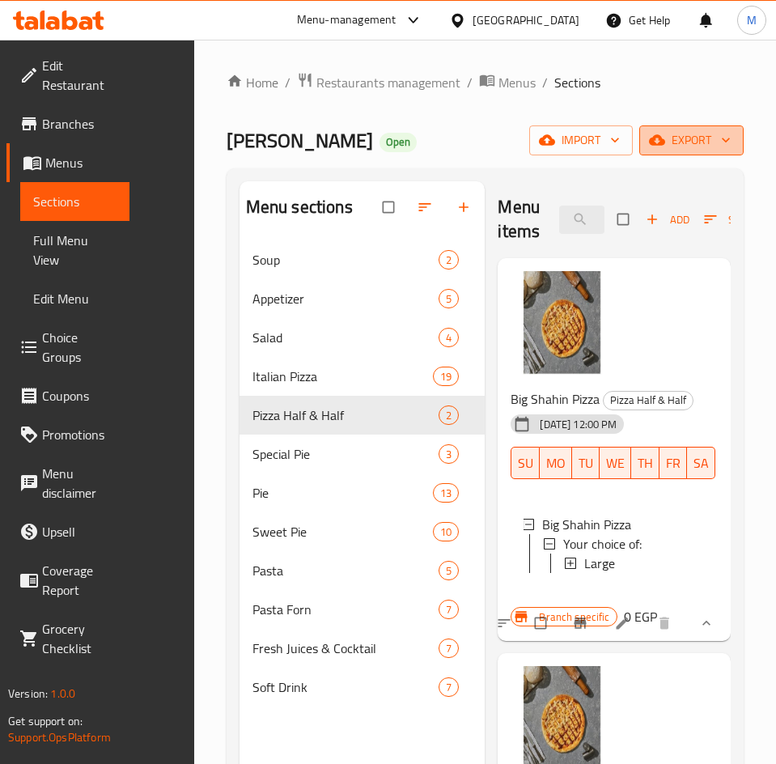
click at [682, 134] on span "export" at bounding box center [691, 140] width 79 height 20
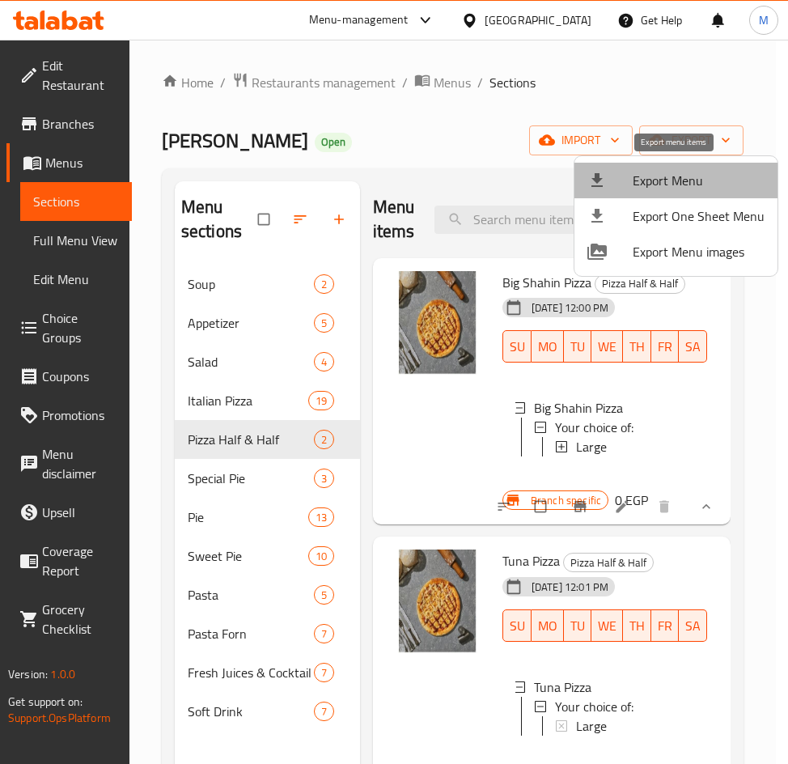
click at [680, 188] on span "Export Menu" at bounding box center [699, 180] width 132 height 19
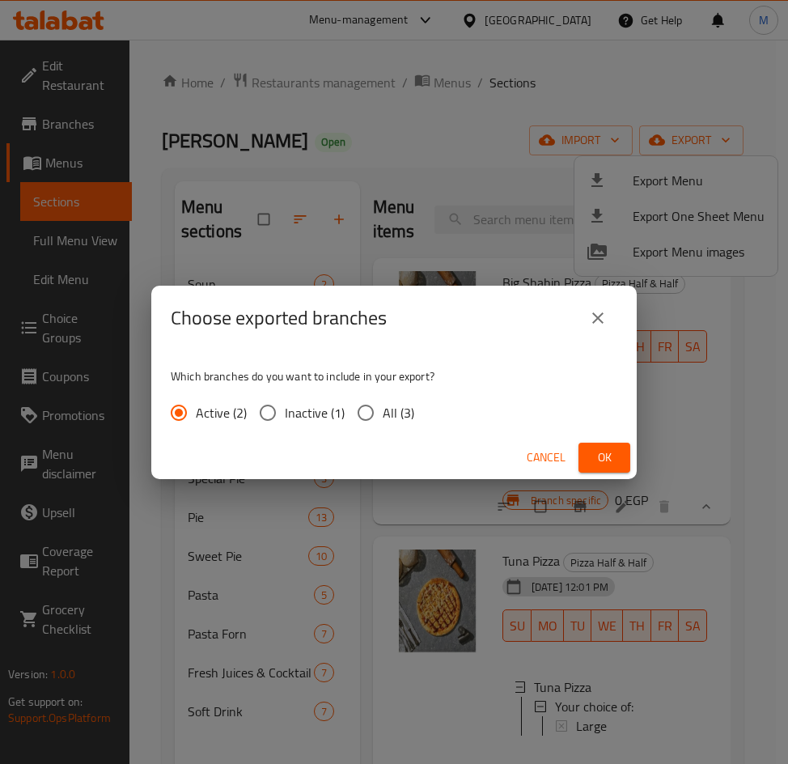
click at [364, 410] on input "All (3)" at bounding box center [366, 413] width 34 height 34
radio input "true"
click at [611, 450] on span "Ok" at bounding box center [605, 458] width 26 height 20
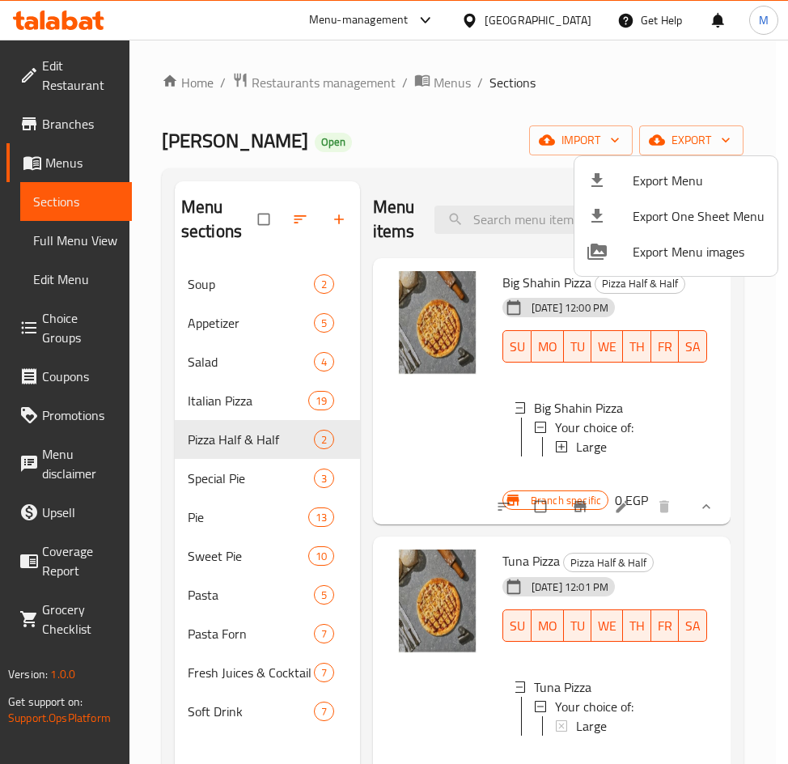
click at [72, 122] on div at bounding box center [394, 382] width 788 height 764
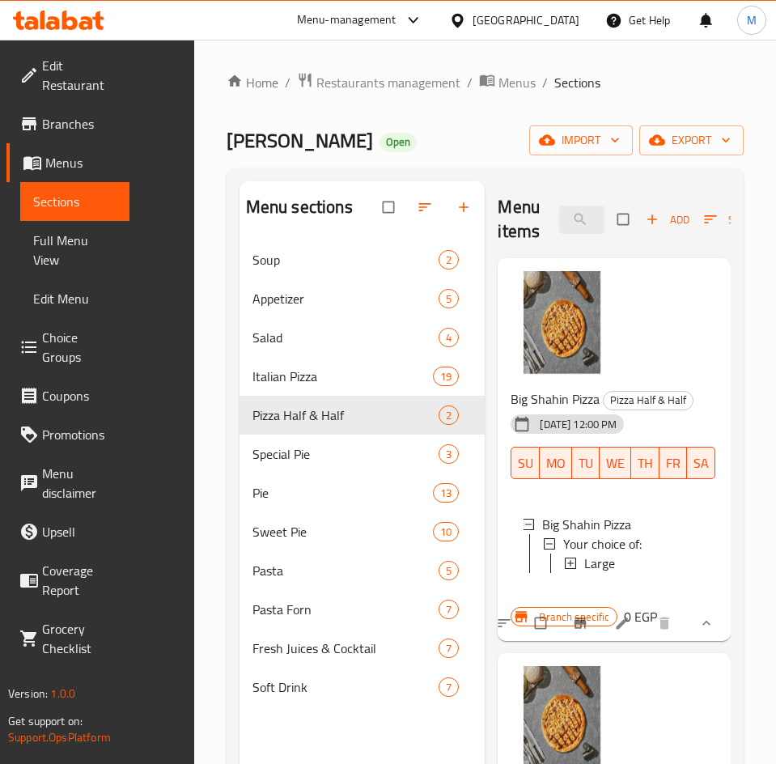
click at [66, 122] on span "Branches" at bounding box center [79, 123] width 74 height 19
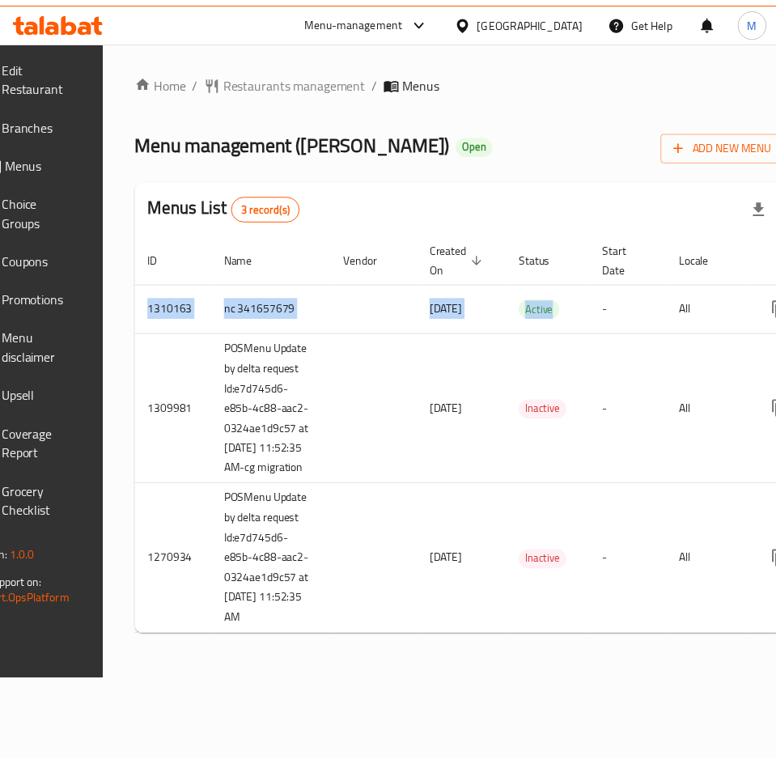
scroll to position [0, 212]
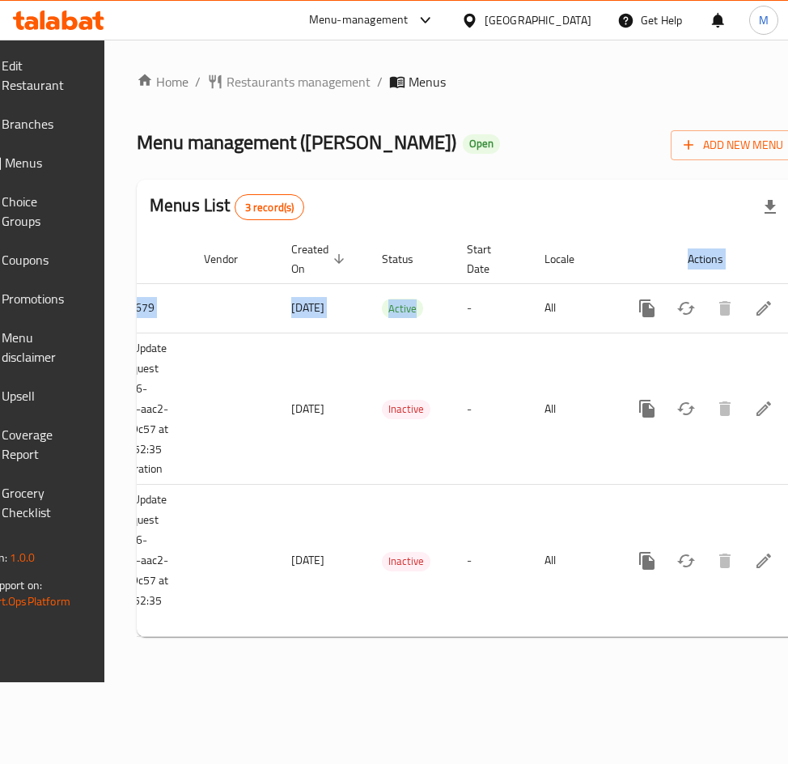
drag, startPoint x: 922, startPoint y: 314, endPoint x: 942, endPoint y: 313, distance: 20.3
click at [788, 313] on html "​ Menu-management Egypt Get Help M Edit Restaurant Branches Menus Choice Groups…" at bounding box center [394, 382] width 788 height 764
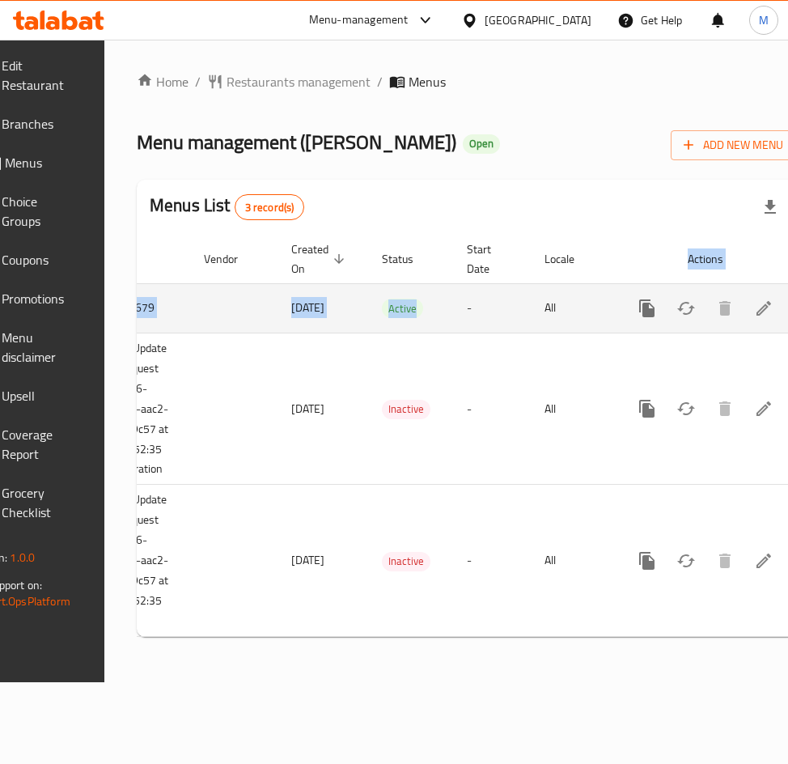
click at [745, 297] on link "enhanced table" at bounding box center [764, 308] width 39 height 39
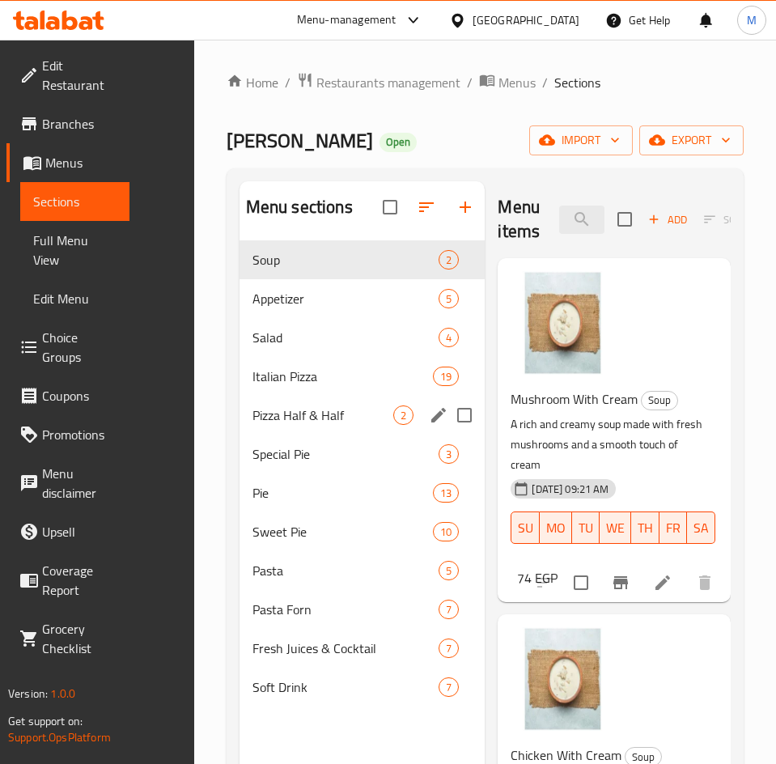
click at [240, 435] on div "Pizza Half & Half 2" at bounding box center [363, 415] width 246 height 39
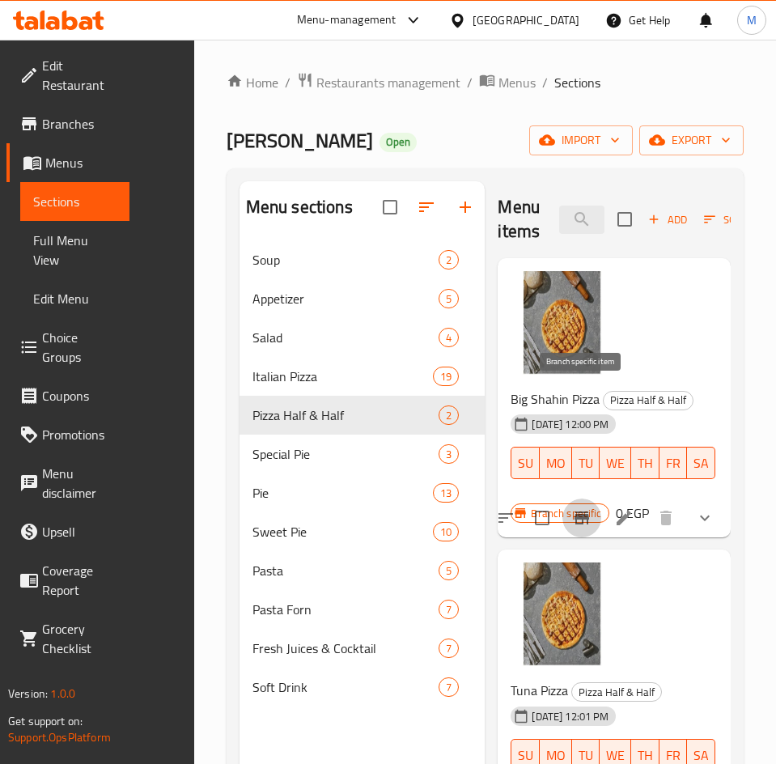
click at [583, 512] on icon "Branch-specific-item" at bounding box center [582, 518] width 15 height 13
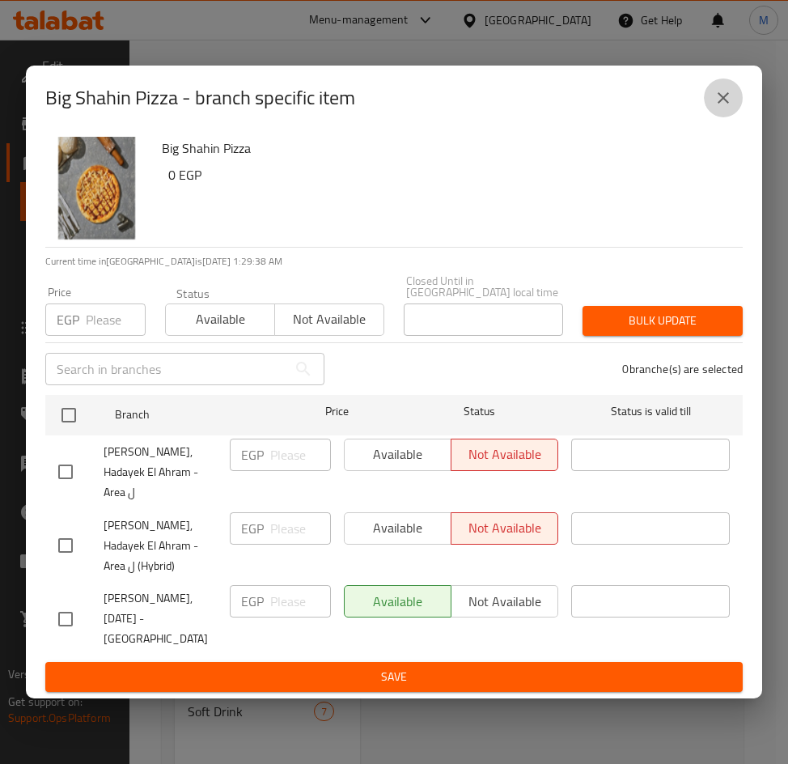
click at [730, 108] on icon "close" at bounding box center [723, 97] width 19 height 19
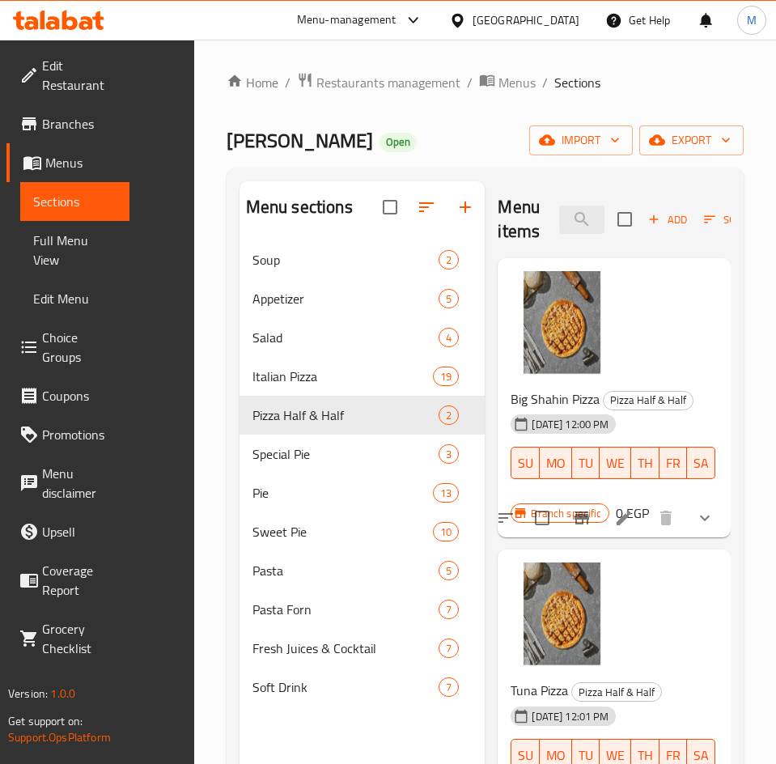
drag, startPoint x: 708, startPoint y: 404, endPoint x: 700, endPoint y: 400, distance: 8.3
click at [708, 508] on icon "show more" at bounding box center [704, 517] width 19 height 19
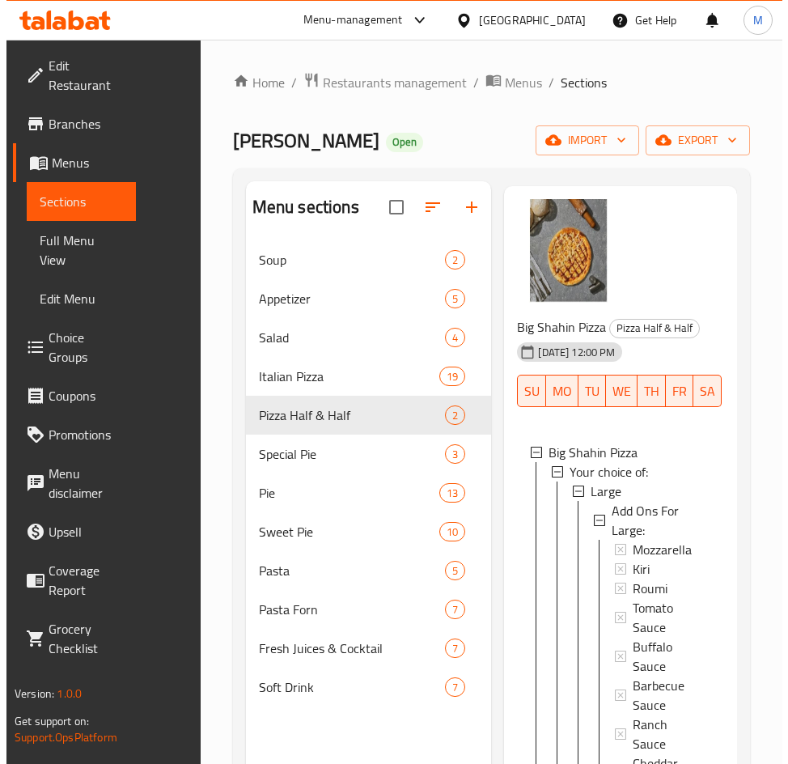
scroll to position [81, 0]
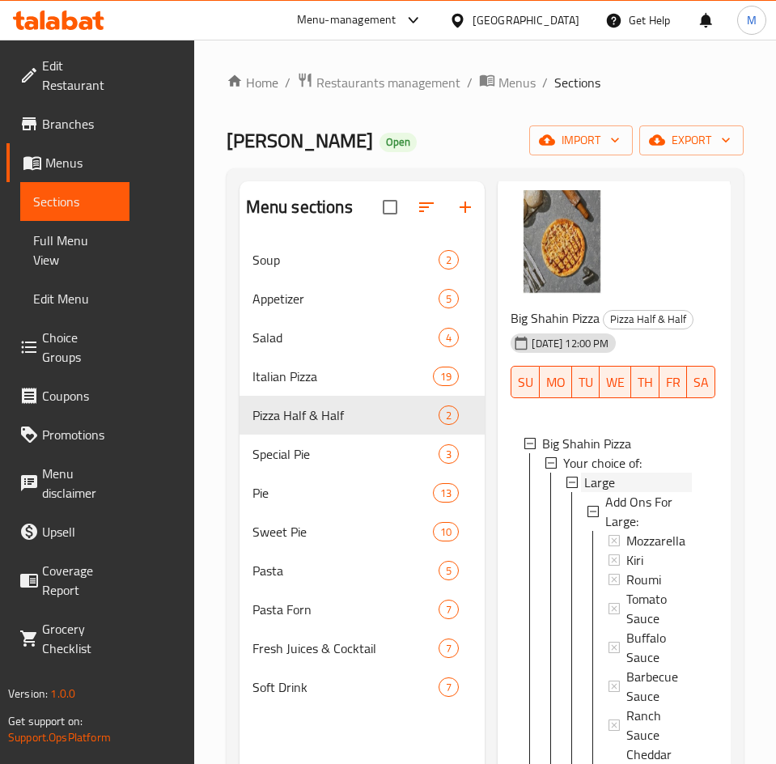
click at [584, 487] on span "Large" at bounding box center [599, 482] width 31 height 19
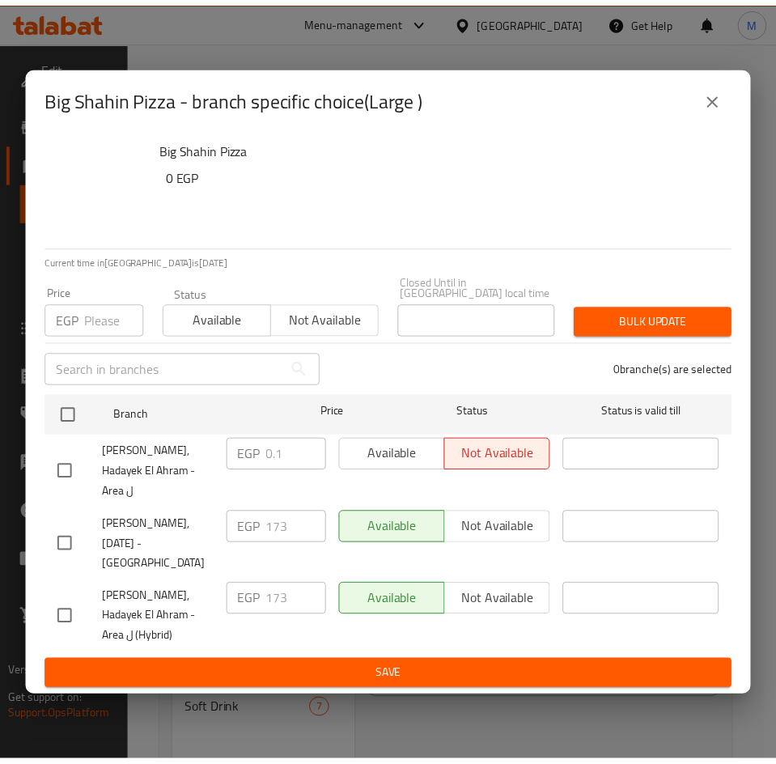
scroll to position [12, 0]
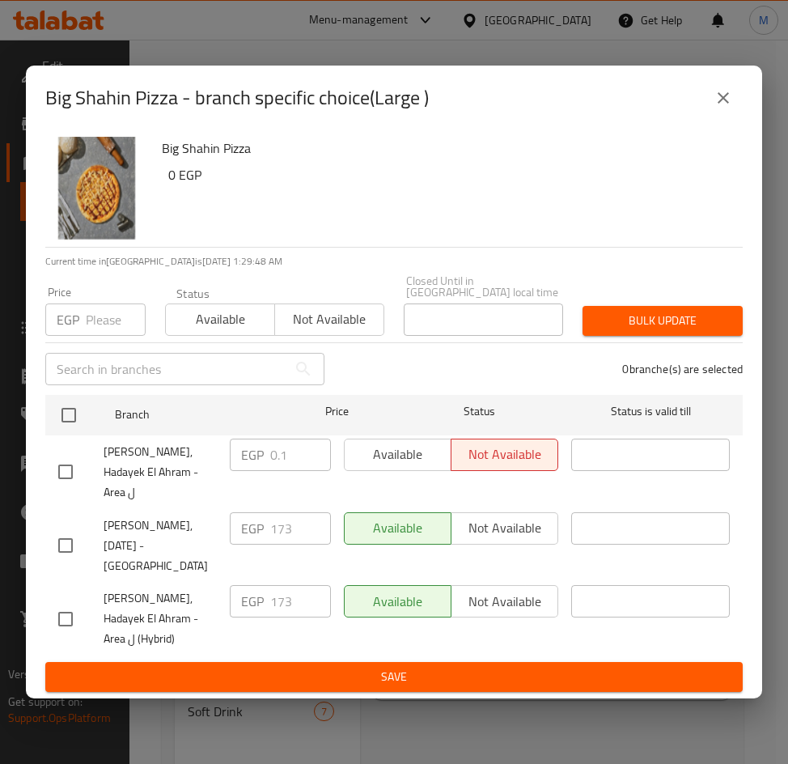
click at [720, 108] on icon "close" at bounding box center [723, 97] width 19 height 19
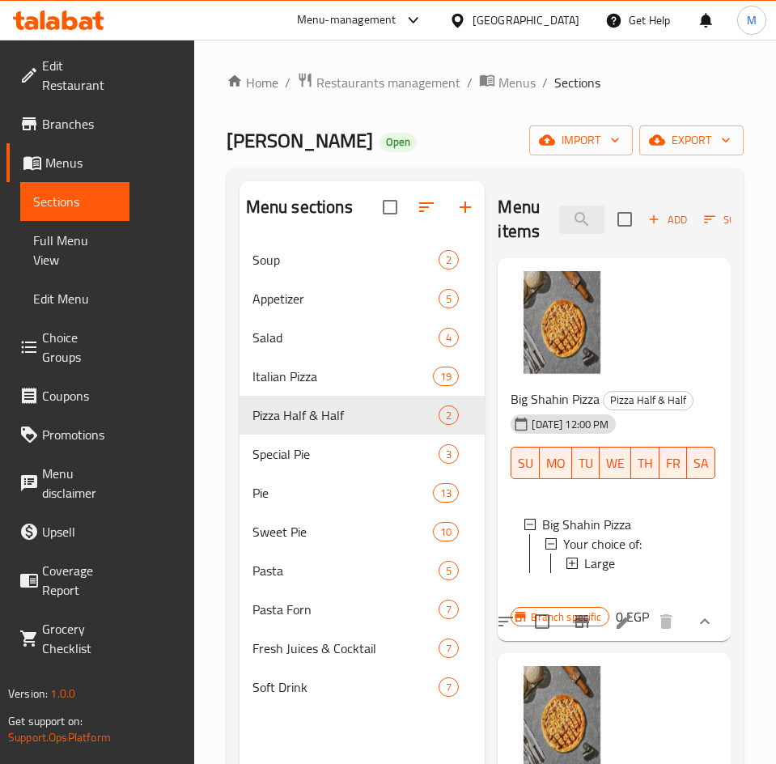
scroll to position [0, 0]
drag, startPoint x: 476, startPoint y: 395, endPoint x: 385, endPoint y: 397, distance: 90.7
click at [511, 397] on span "Big Shahin Pizza" at bounding box center [555, 399] width 89 height 24
copy span "Big Shahin Pizza"
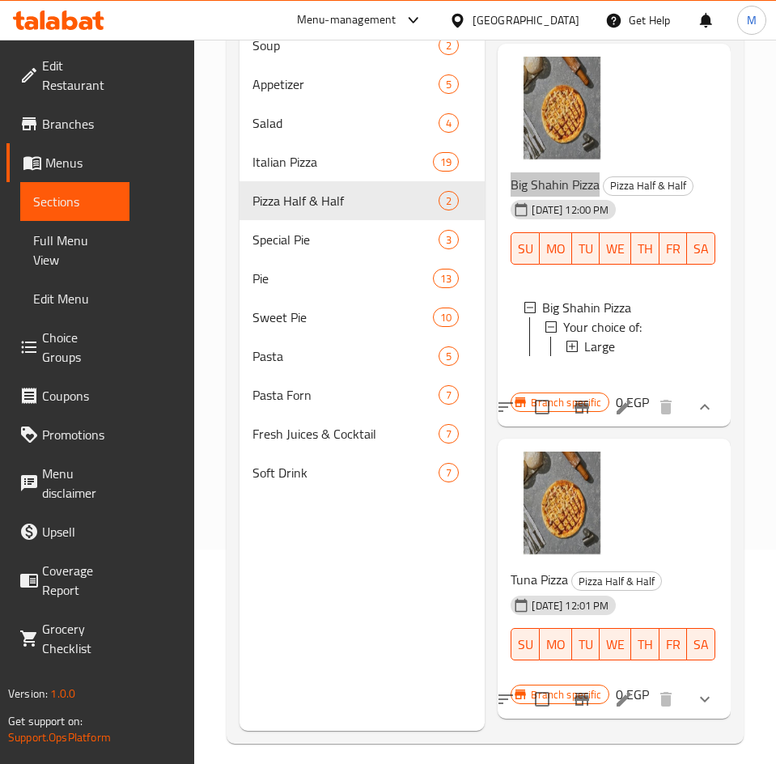
scroll to position [227, 0]
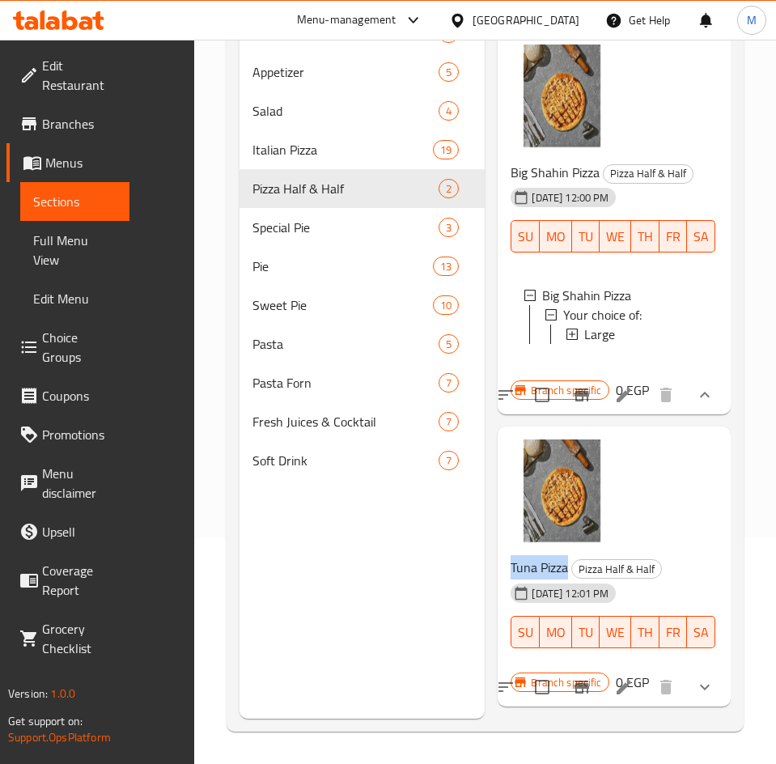
drag, startPoint x: 444, startPoint y: 567, endPoint x: 369, endPoint y: 567, distance: 75.3
click at [485, 567] on div "Menu items Add Sort Manage items Big Shahin Pizza Pizza Half & Half 07-09-2025 …" at bounding box center [608, 337] width 246 height 764
copy span "Tuna Pizza"
